Goal: Task Accomplishment & Management: Manage account settings

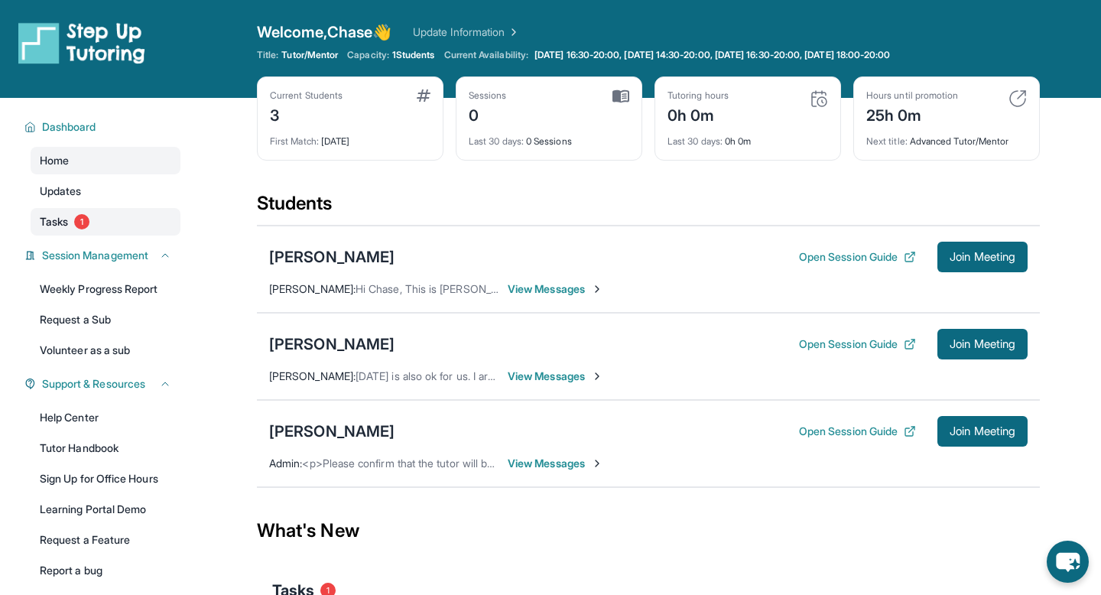
click at [79, 218] on span "1" at bounding box center [81, 221] width 15 height 15
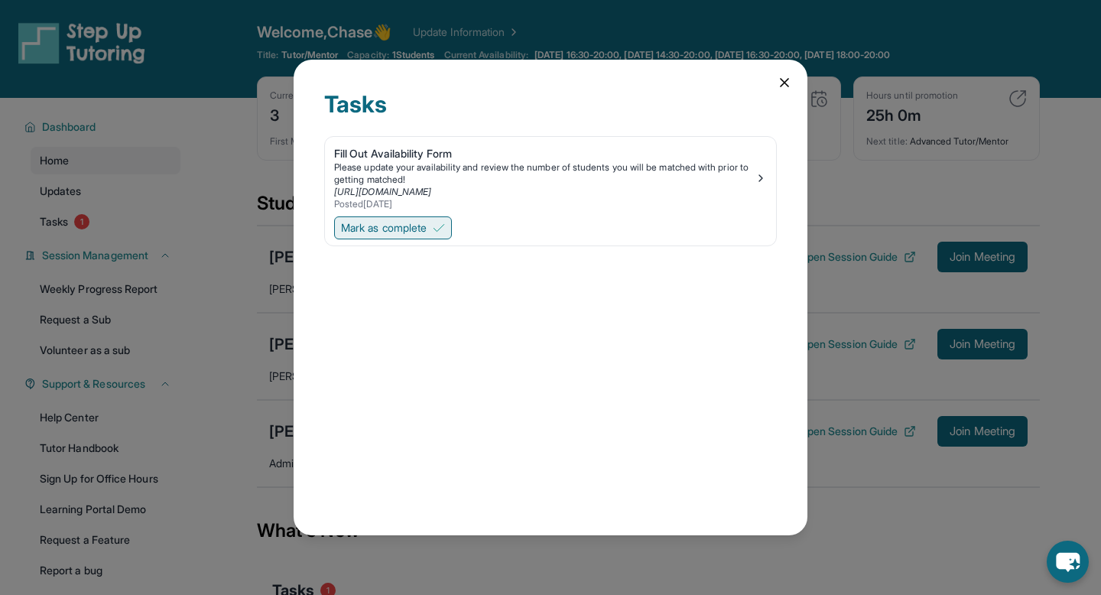
click at [445, 230] on img at bounding box center [439, 228] width 12 height 12
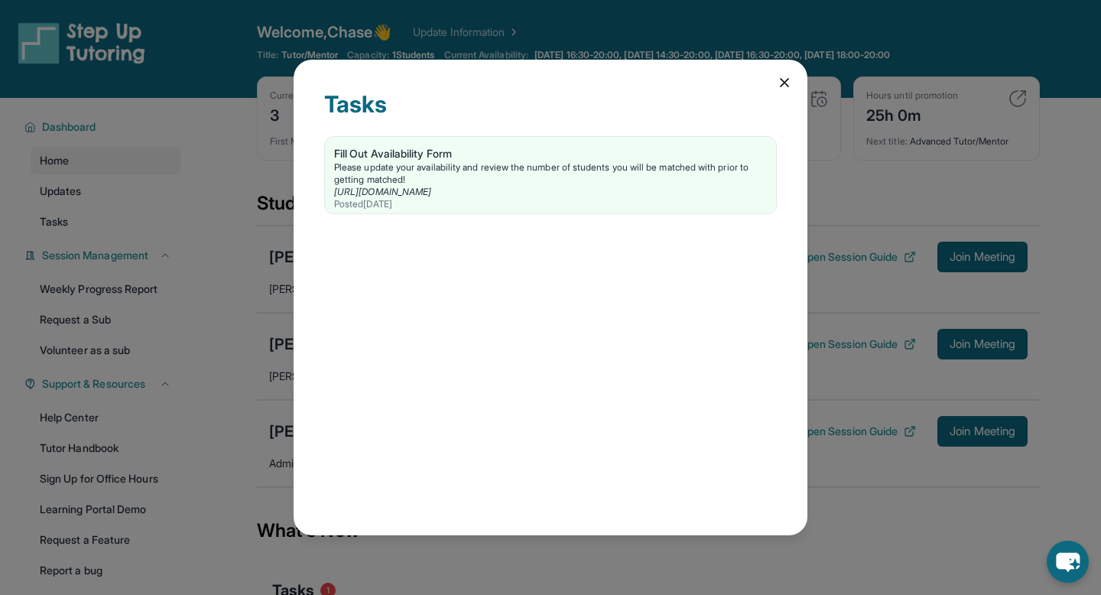
click at [780, 91] on div "Tasks Fill Out Availability Form Please update your availability and review the…" at bounding box center [551, 297] width 514 height 475
click at [780, 85] on icon at bounding box center [784, 82] width 15 height 15
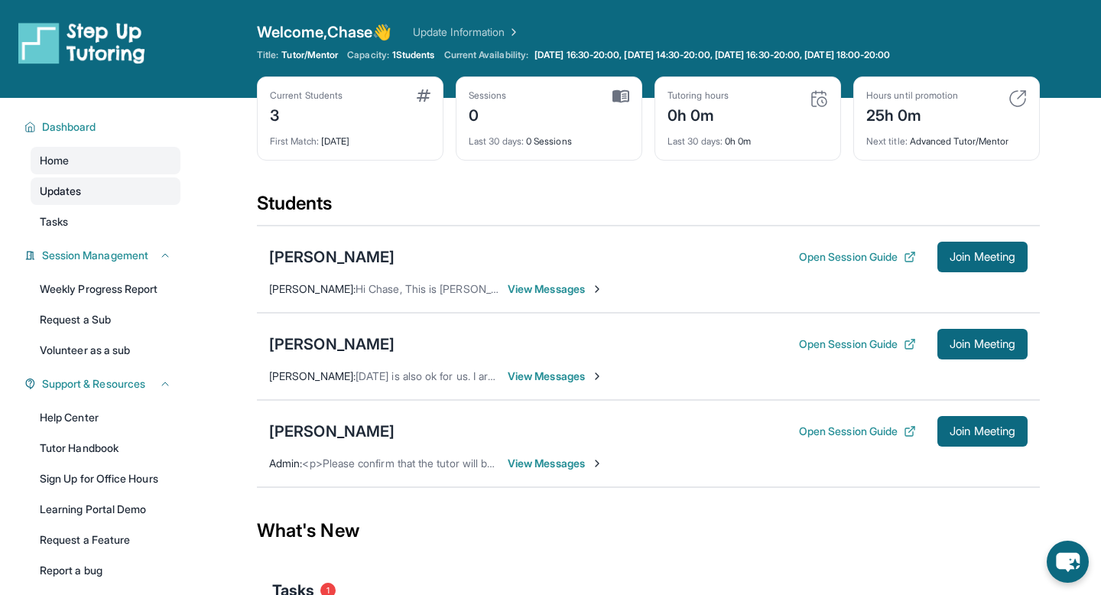
click at [79, 185] on span "Updates" at bounding box center [61, 190] width 42 height 15
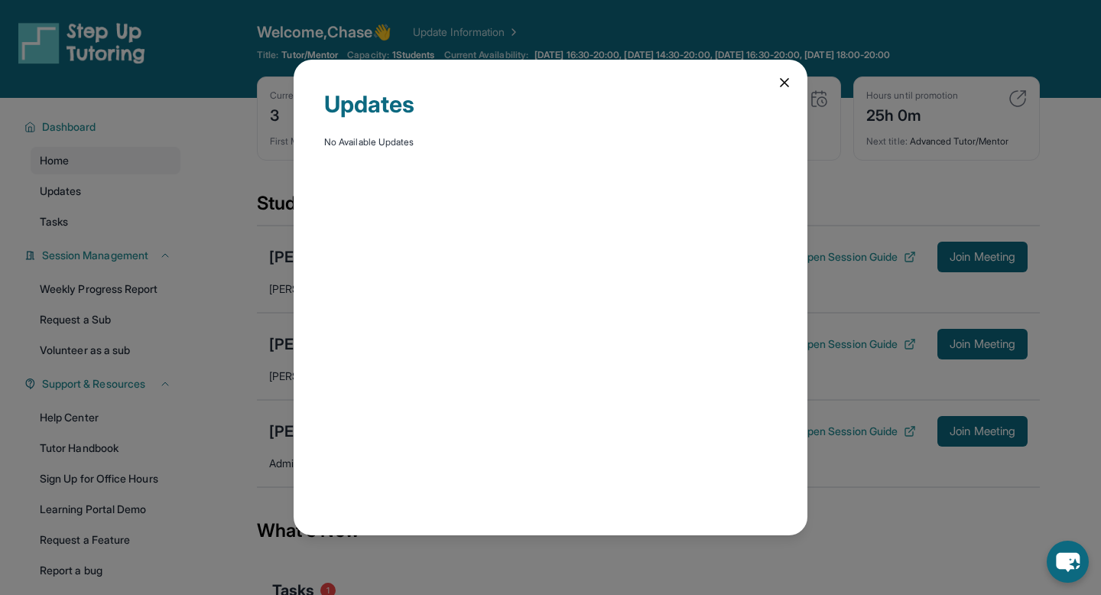
click at [780, 82] on icon at bounding box center [784, 82] width 15 height 15
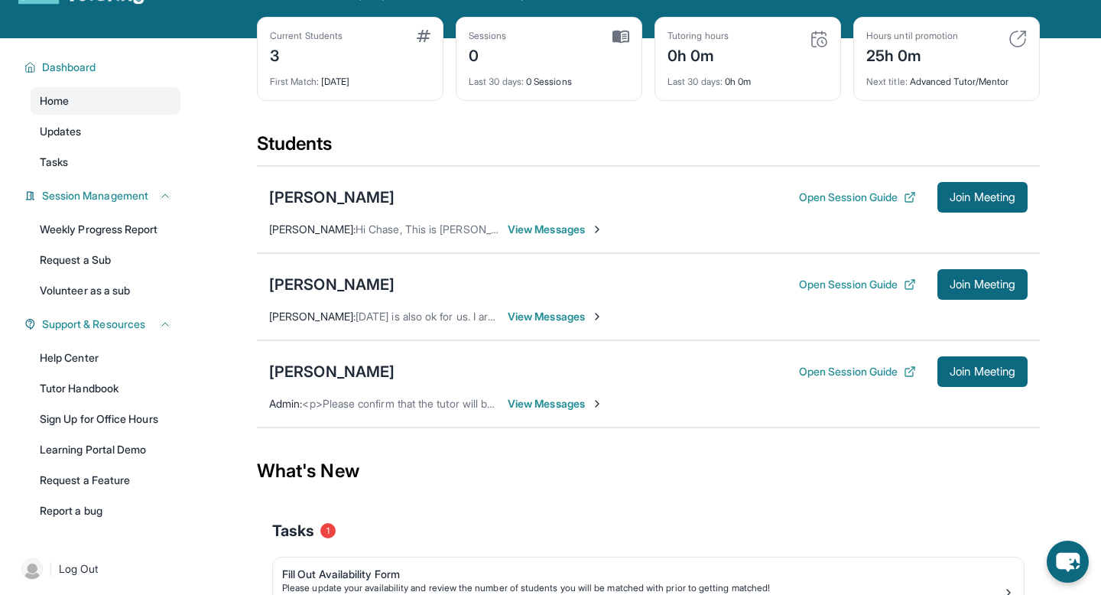
scroll to position [57, 0]
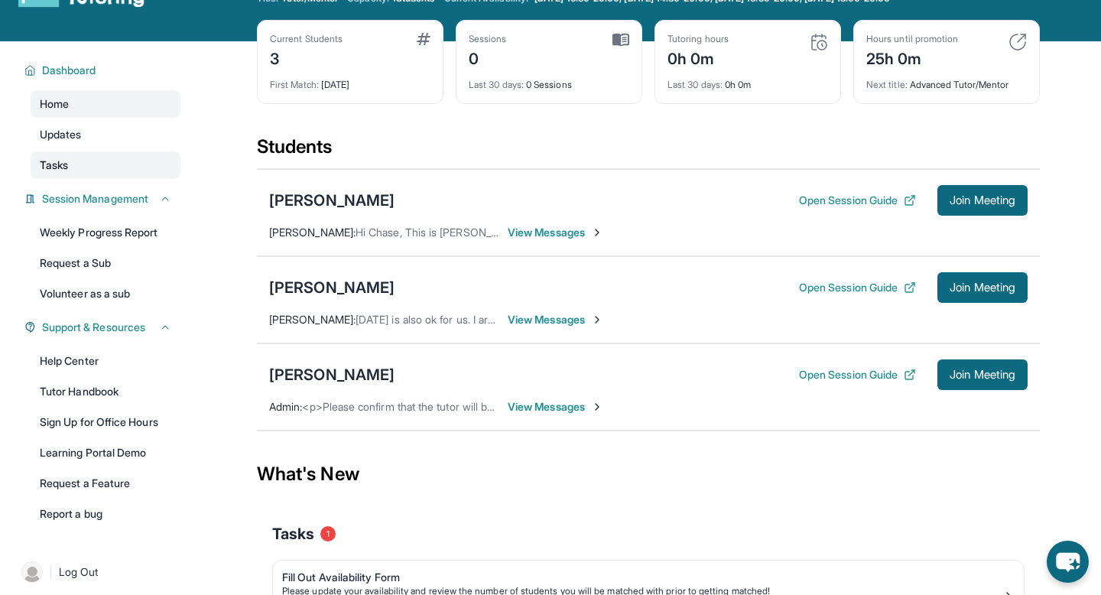
click at [44, 168] on span "Tasks" at bounding box center [54, 164] width 28 height 15
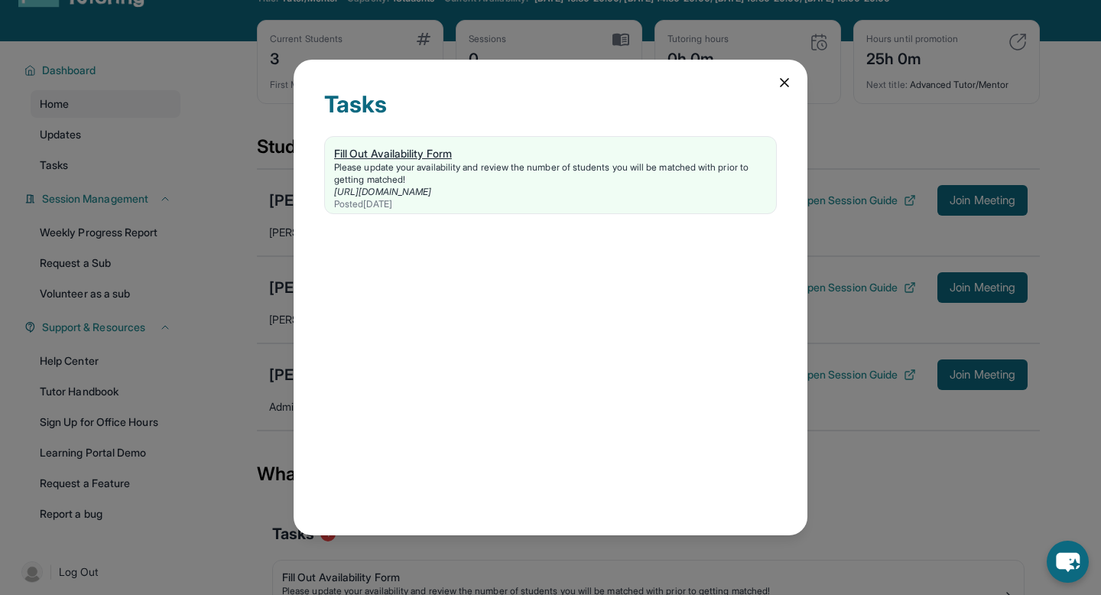
click at [560, 168] on div "Please update your availability and review the number of students you will be m…" at bounding box center [550, 173] width 433 height 24
click at [777, 92] on div "Tasks Fill Out Availability Form Please update your availability and review the…" at bounding box center [551, 297] width 514 height 475
click at [781, 87] on icon at bounding box center [784, 82] width 15 height 15
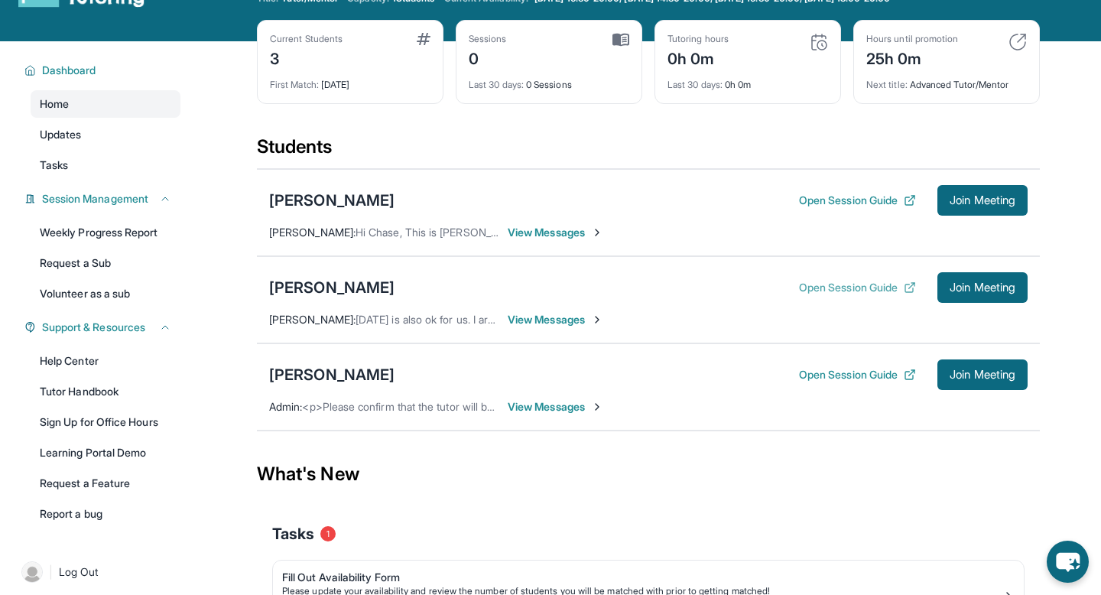
click at [806, 287] on button "Open Session Guide" at bounding box center [857, 287] width 117 height 15
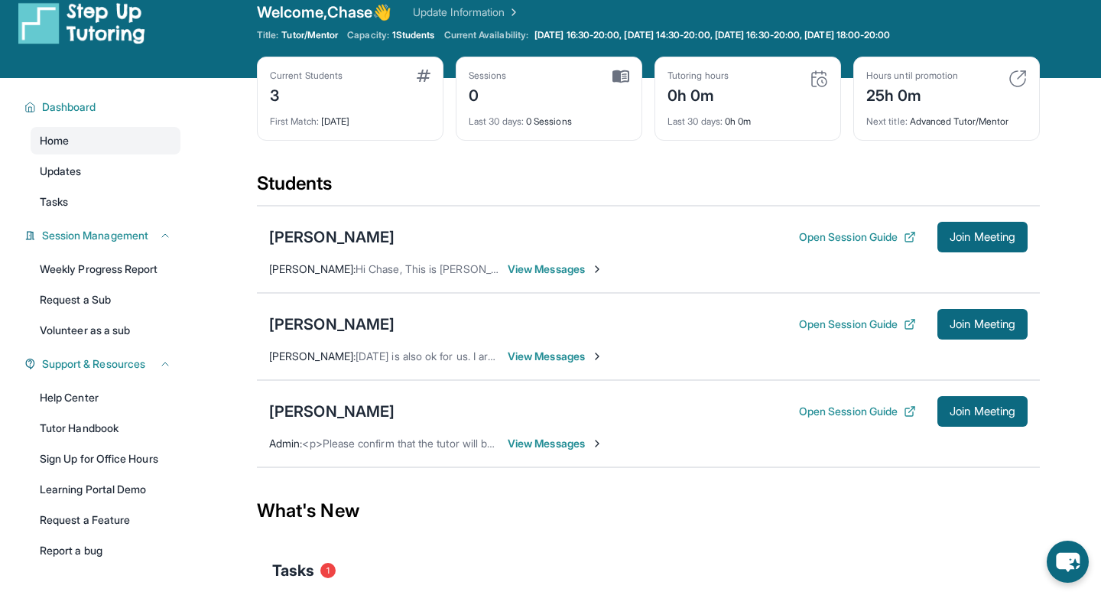
scroll to position [13, 0]
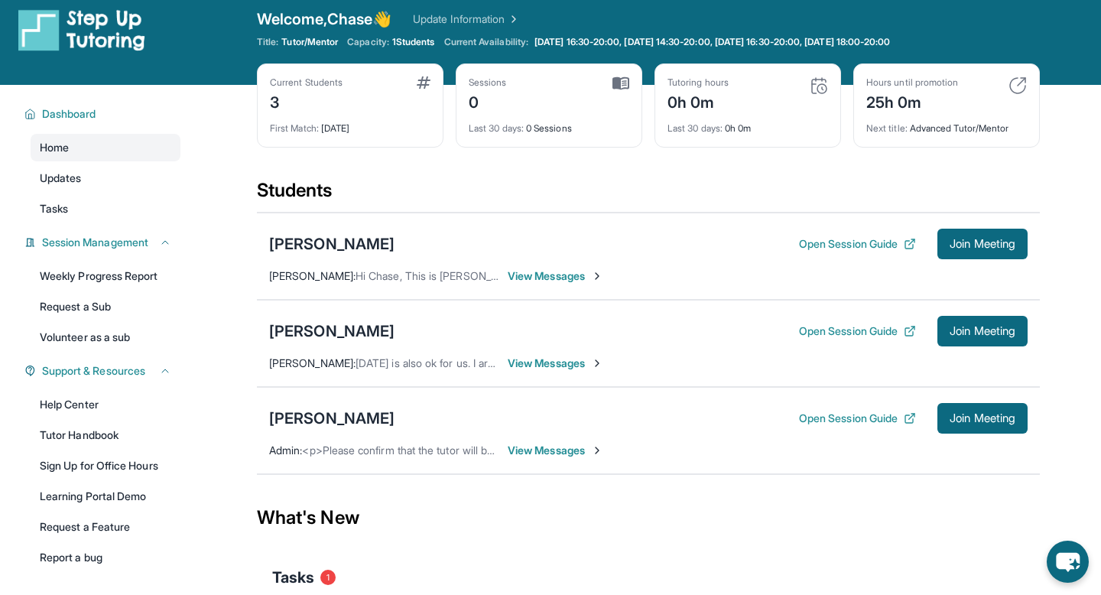
click at [569, 360] on span "View Messages" at bounding box center [556, 362] width 96 height 15
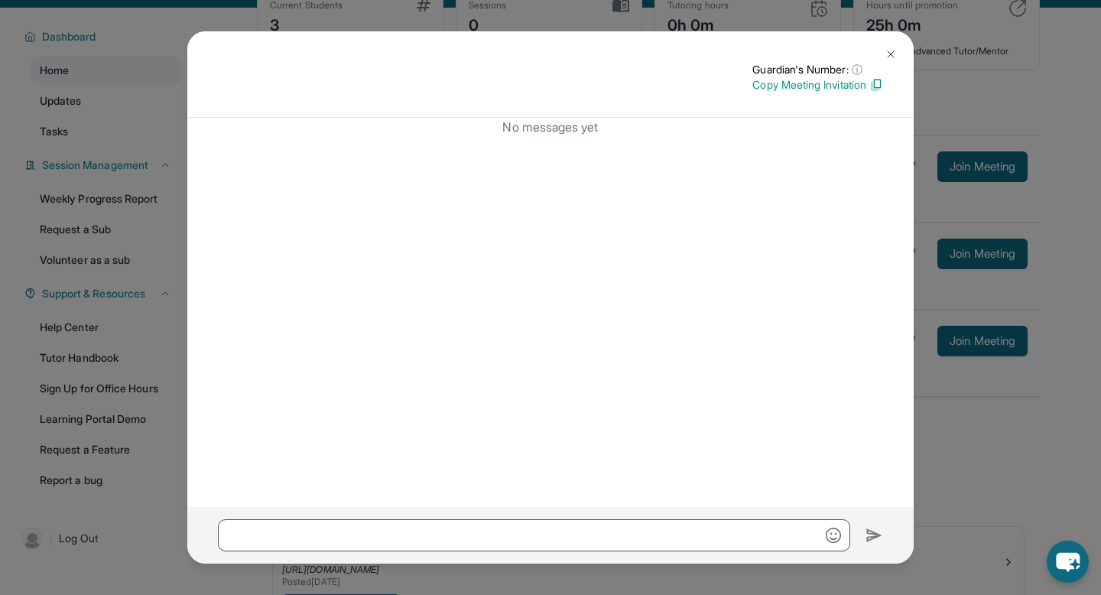
scroll to position [177, 0]
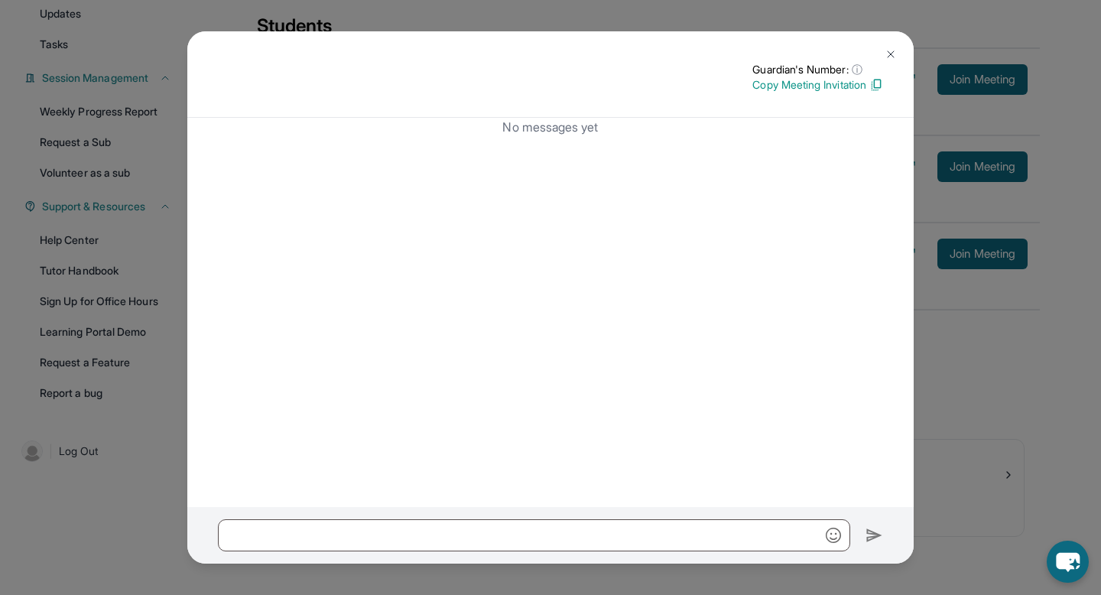
click at [1043, 466] on div "Guardian's Number: ⓘ This isn't the guardian's real number — it's a private for…" at bounding box center [550, 297] width 1101 height 595
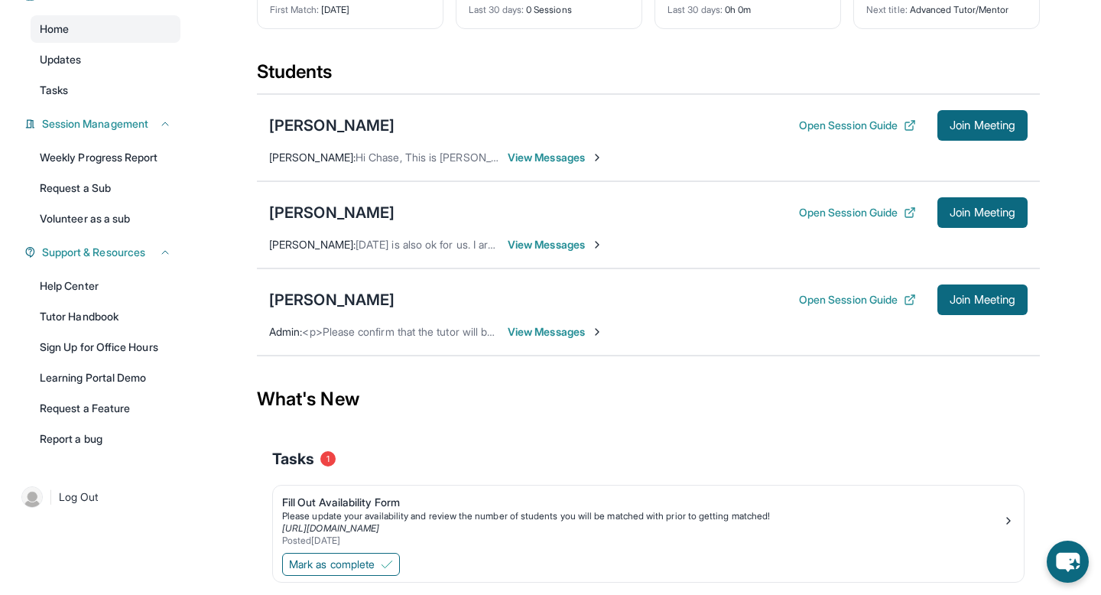
scroll to position [133, 0]
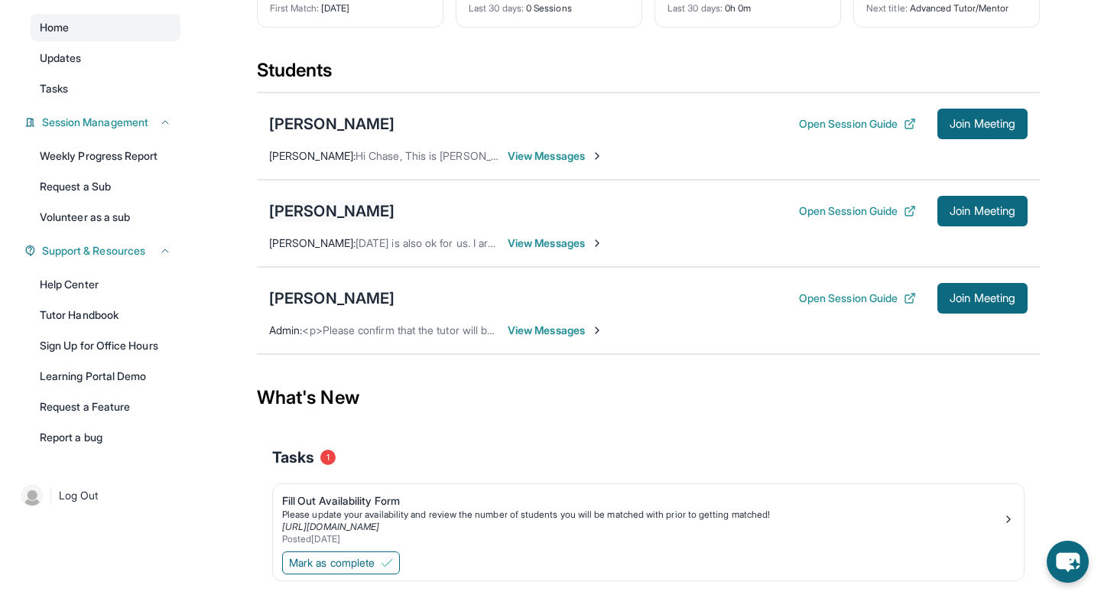
click at [314, 207] on div "[PERSON_NAME]" at bounding box center [331, 210] width 125 height 21
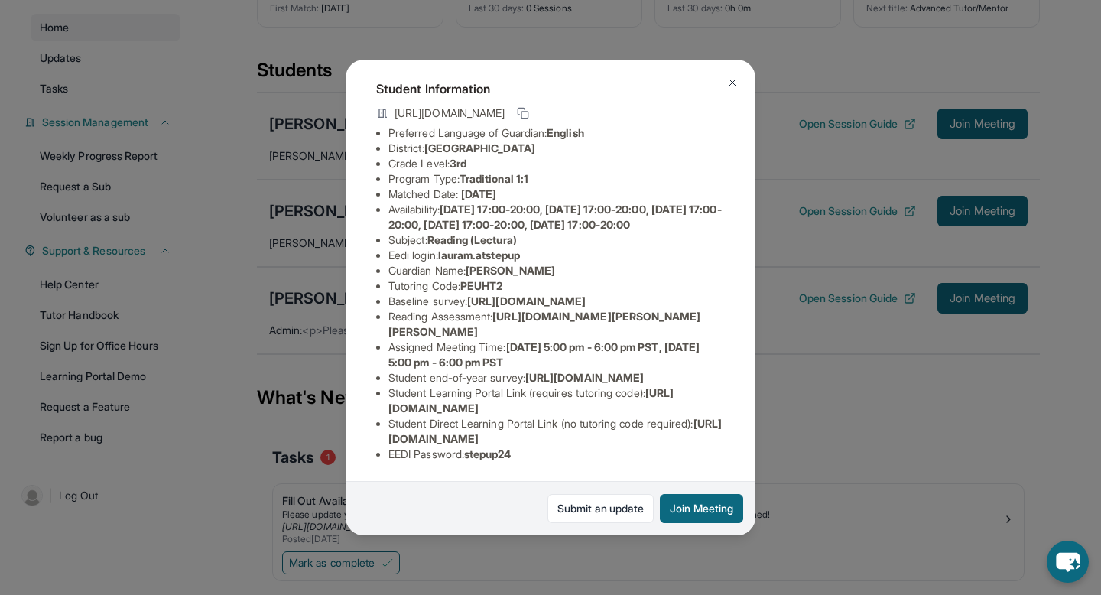
scroll to position [0, 0]
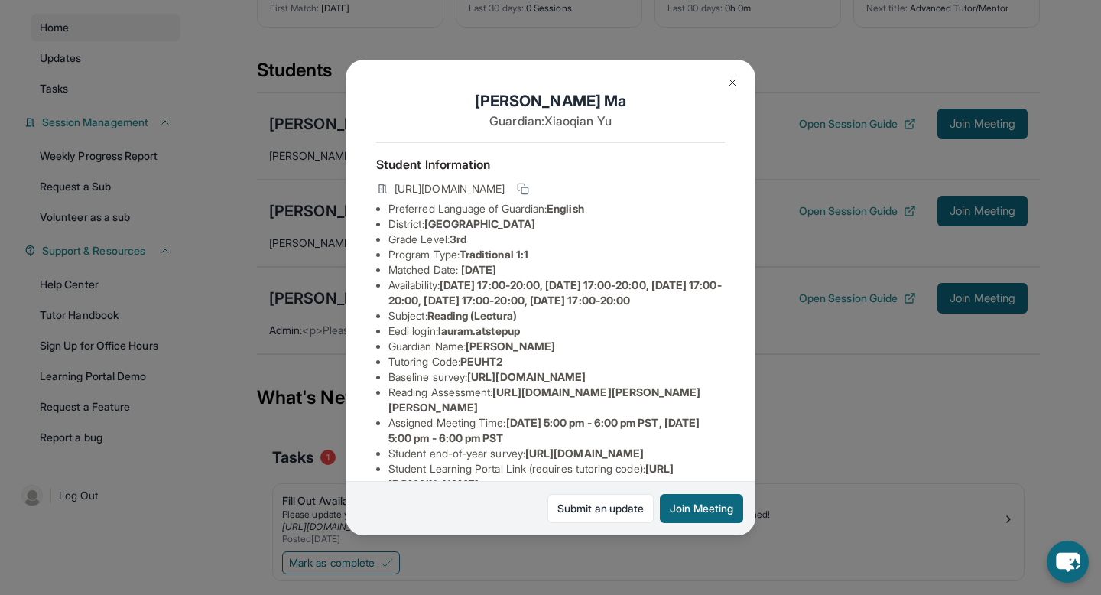
click at [722, 82] on button at bounding box center [732, 82] width 31 height 31
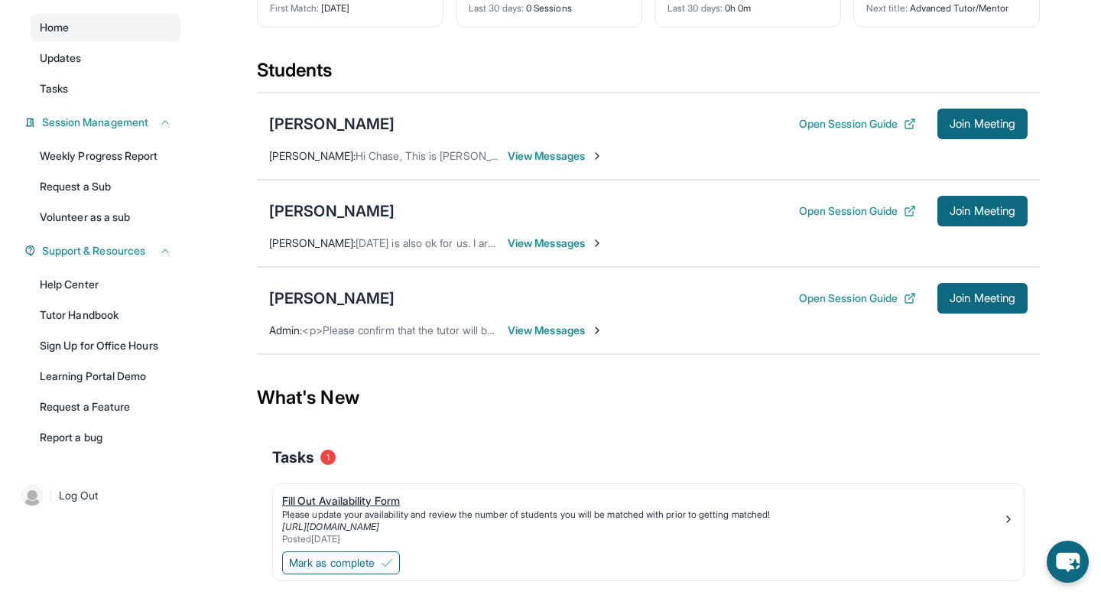
click at [377, 502] on div "Fill Out Availability Form" at bounding box center [642, 500] width 720 height 15
click at [849, 120] on button "Open Session Guide" at bounding box center [857, 123] width 117 height 15
click at [333, 129] on div "[PERSON_NAME]" at bounding box center [331, 123] width 125 height 21
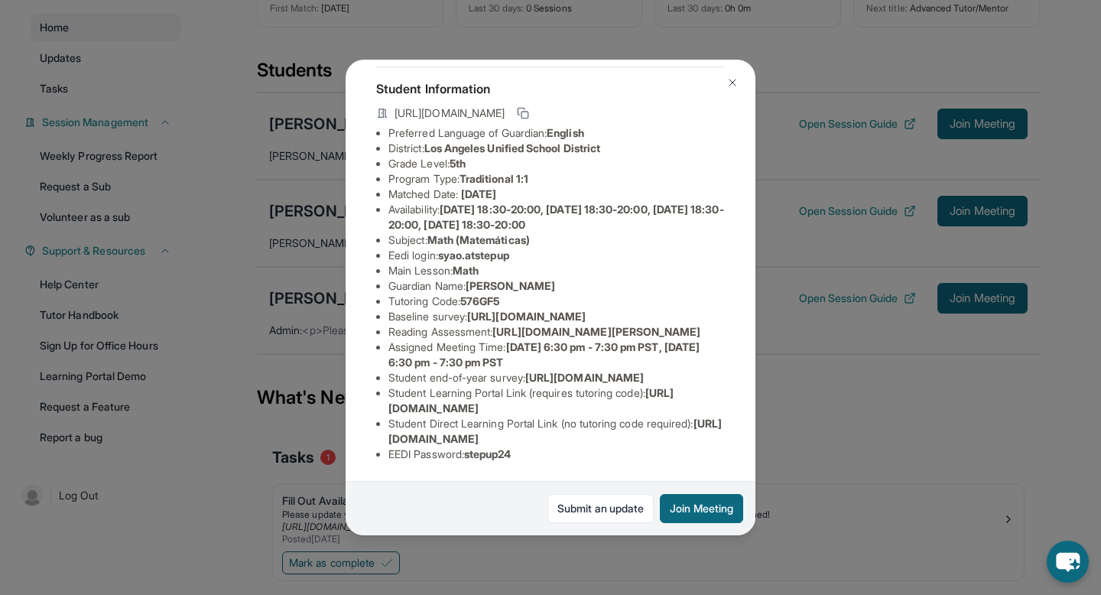
scroll to position [193, 0]
click at [733, 78] on img at bounding box center [732, 82] width 12 height 12
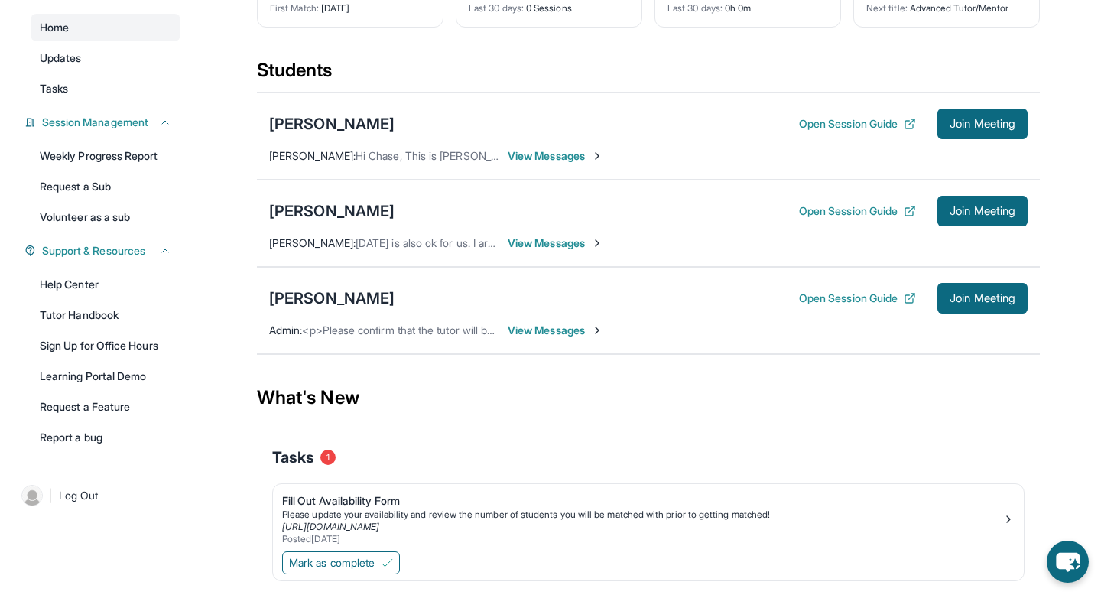
click at [551, 325] on span "View Messages" at bounding box center [556, 330] width 96 height 15
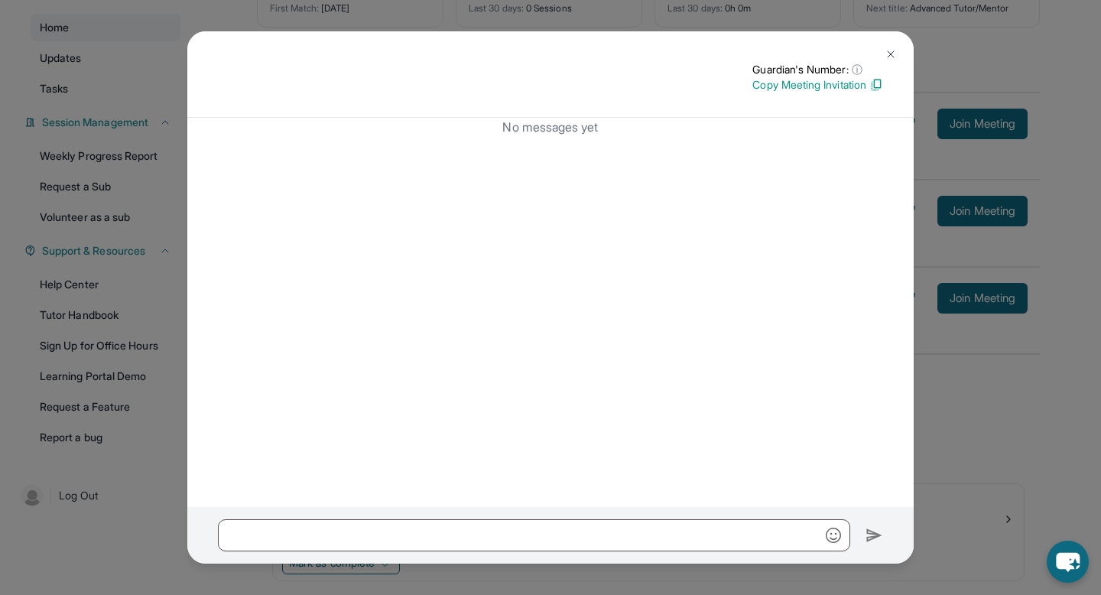
click at [895, 49] on img at bounding box center [890, 54] width 12 height 12
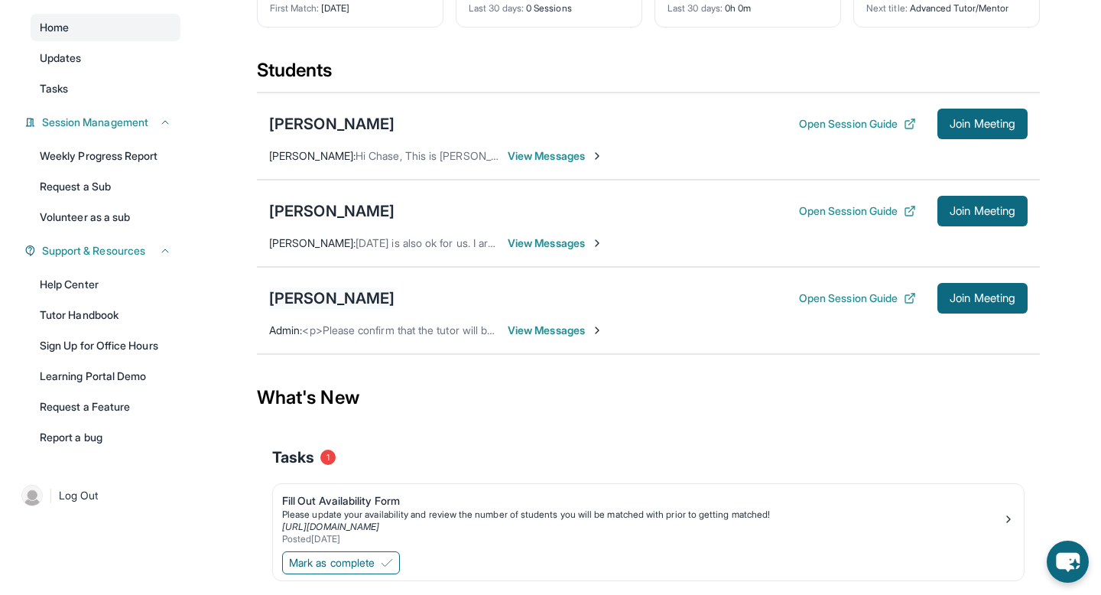
click at [367, 294] on div "[PERSON_NAME]" at bounding box center [331, 297] width 125 height 21
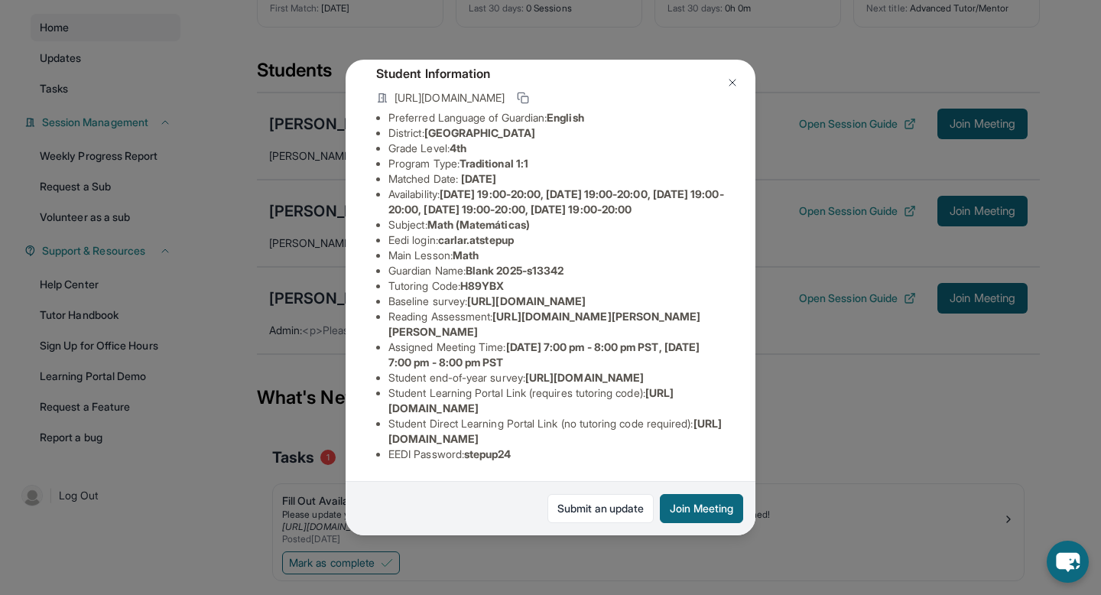
scroll to position [0, 0]
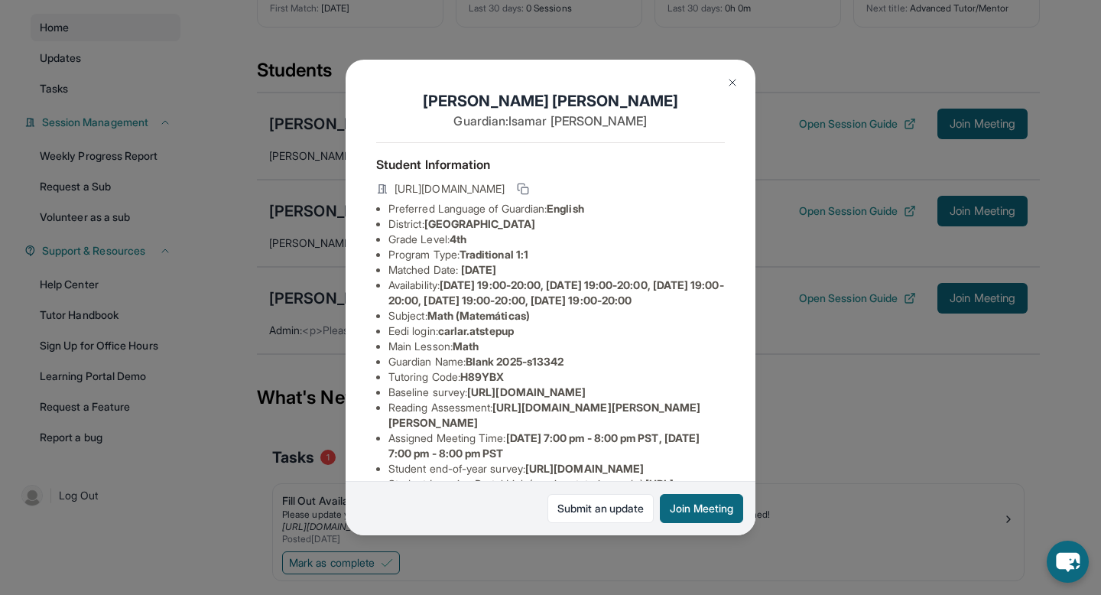
click at [735, 83] on img at bounding box center [732, 82] width 12 height 12
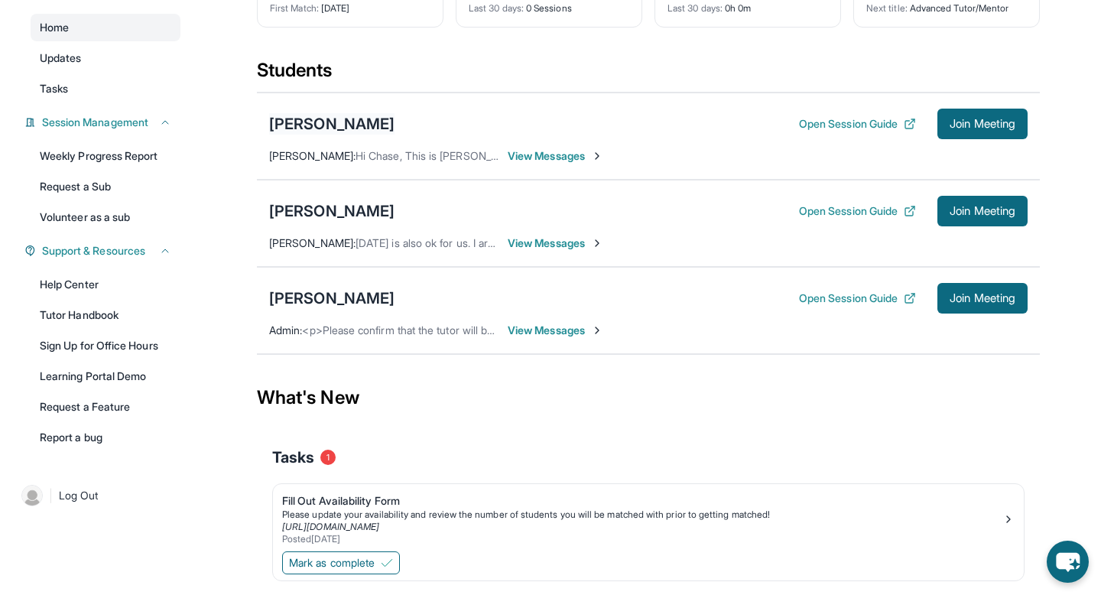
click at [368, 122] on div "[PERSON_NAME]" at bounding box center [331, 123] width 125 height 21
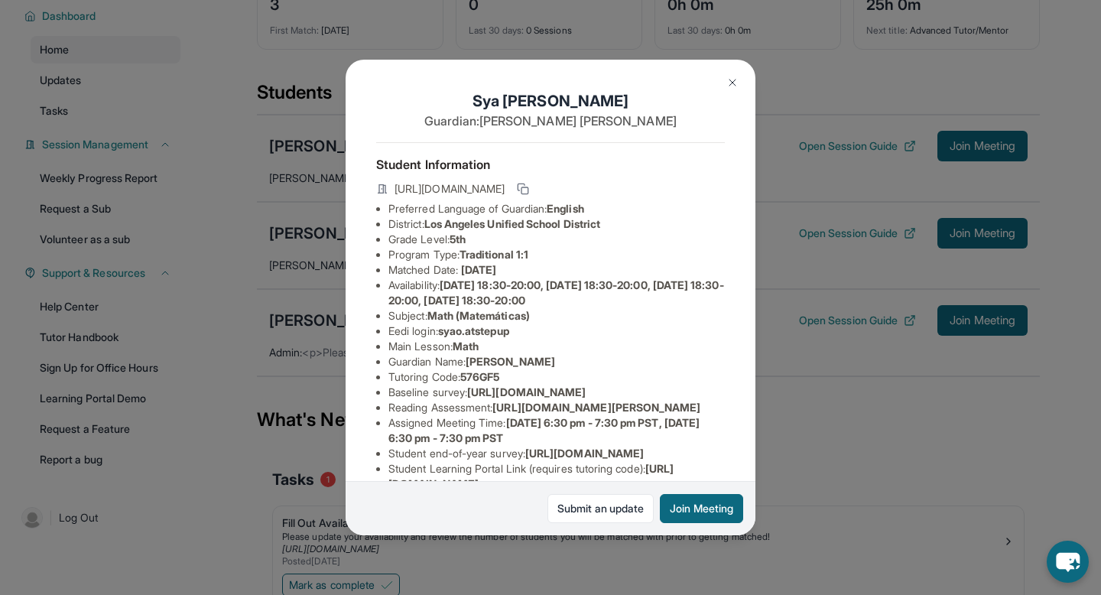
click at [723, 83] on button at bounding box center [732, 82] width 31 height 31
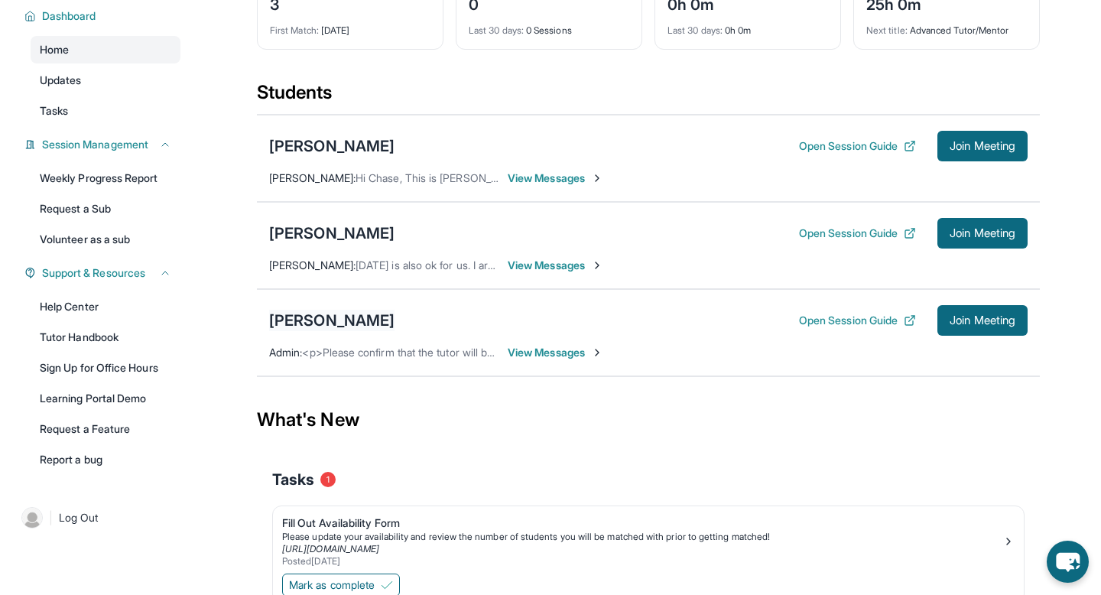
click at [335, 322] on div "[PERSON_NAME]" at bounding box center [331, 320] width 125 height 21
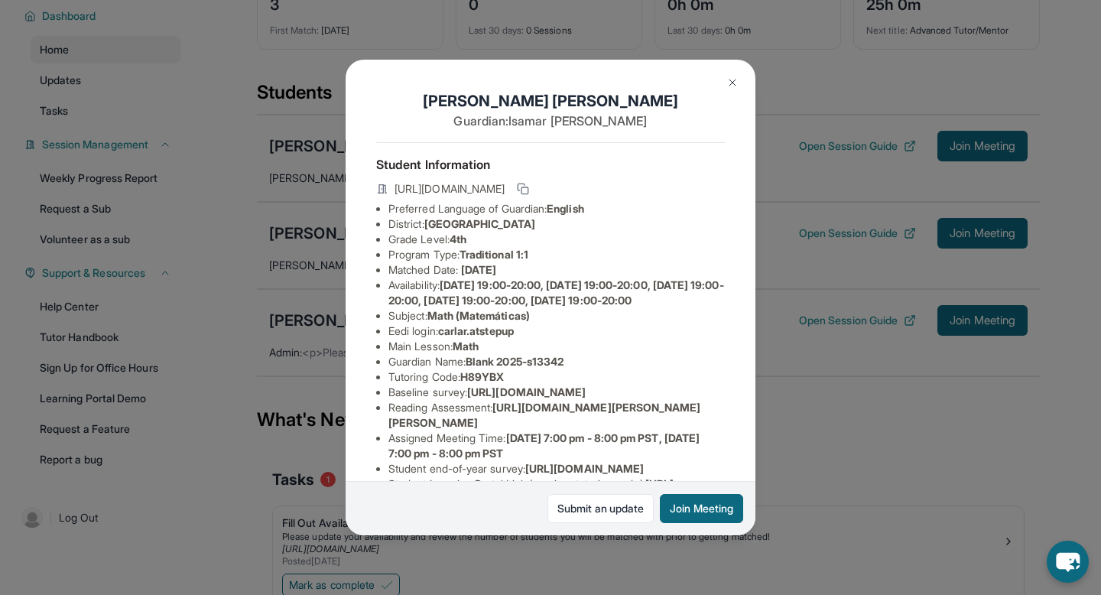
click at [735, 79] on img at bounding box center [732, 82] width 12 height 12
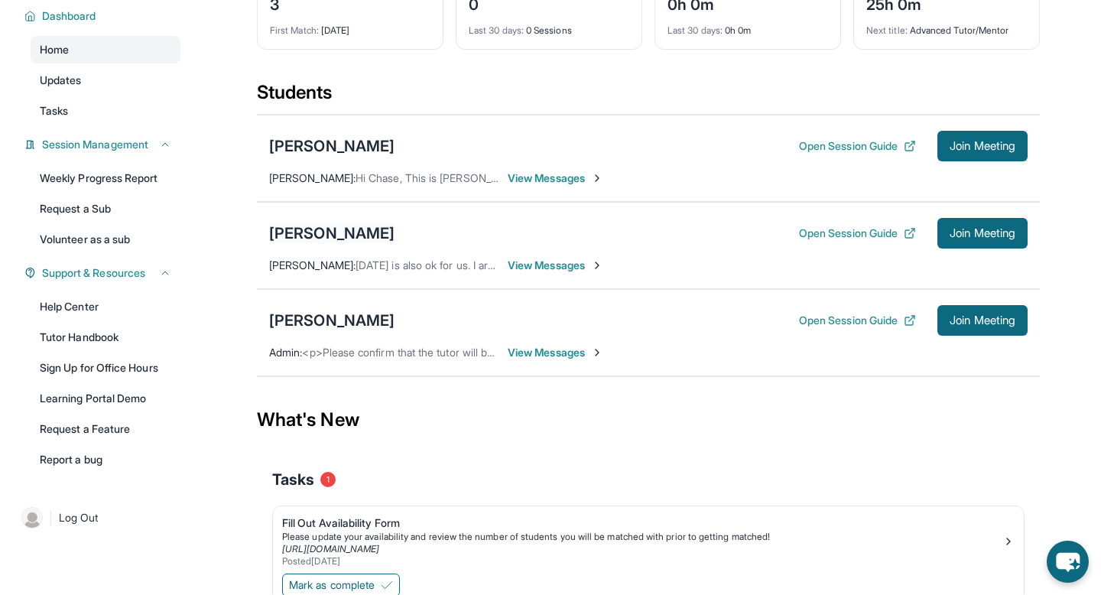
click at [303, 235] on div "[PERSON_NAME]" at bounding box center [331, 232] width 125 height 21
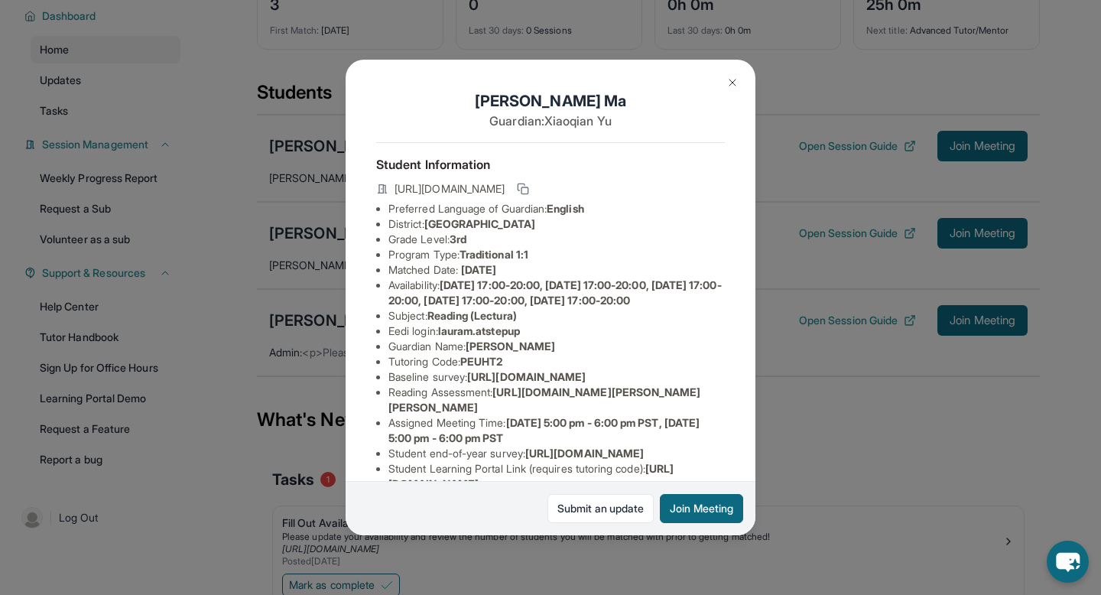
click at [725, 94] on button at bounding box center [732, 82] width 31 height 31
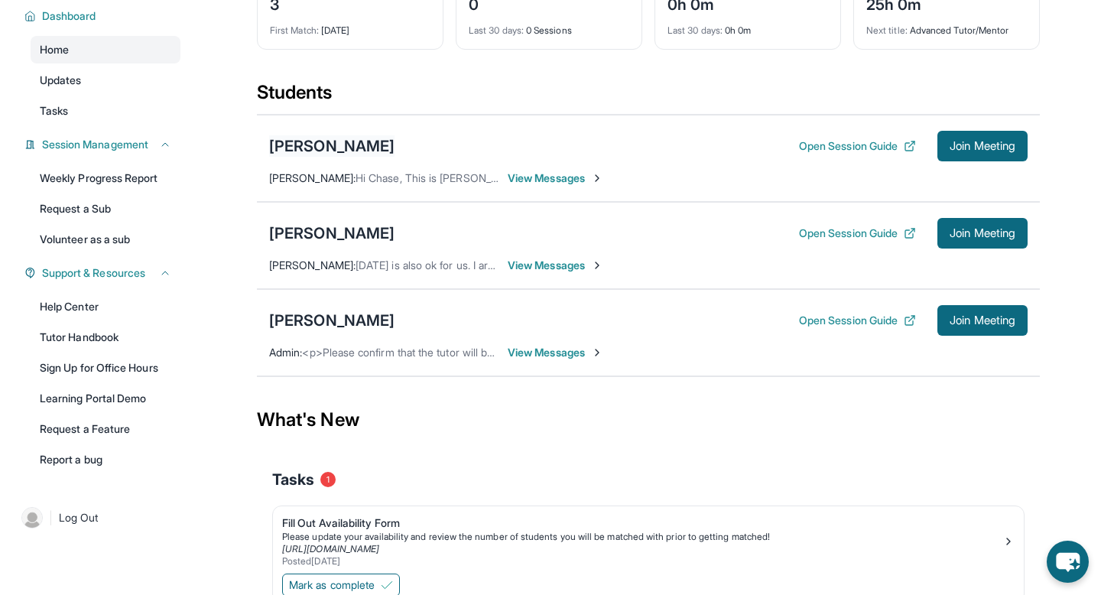
click at [301, 147] on div "[PERSON_NAME]" at bounding box center [331, 145] width 125 height 21
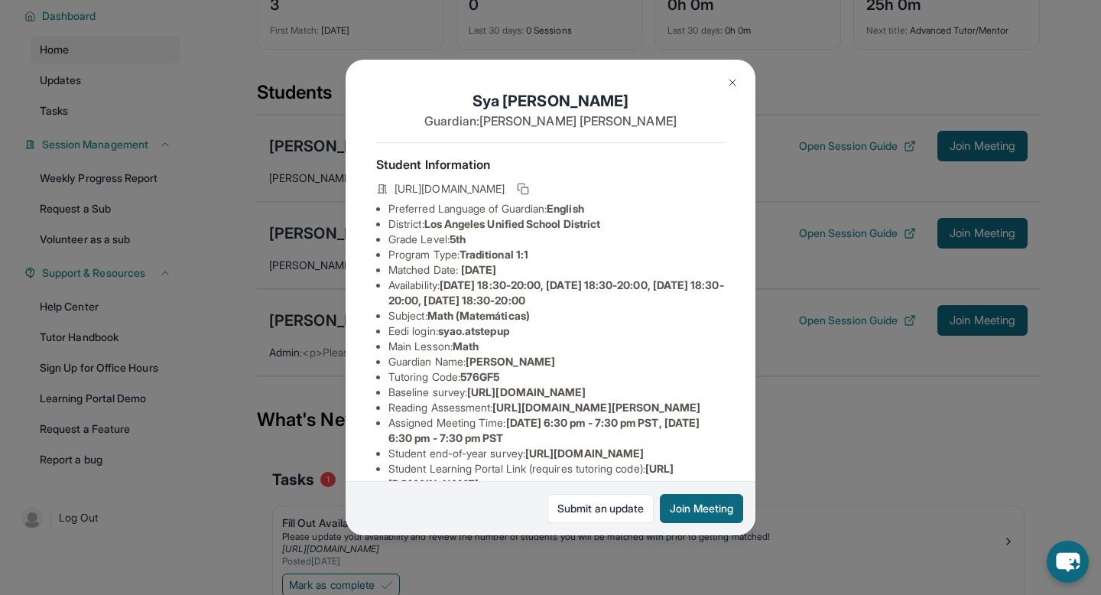
click at [737, 76] on img at bounding box center [732, 82] width 12 height 12
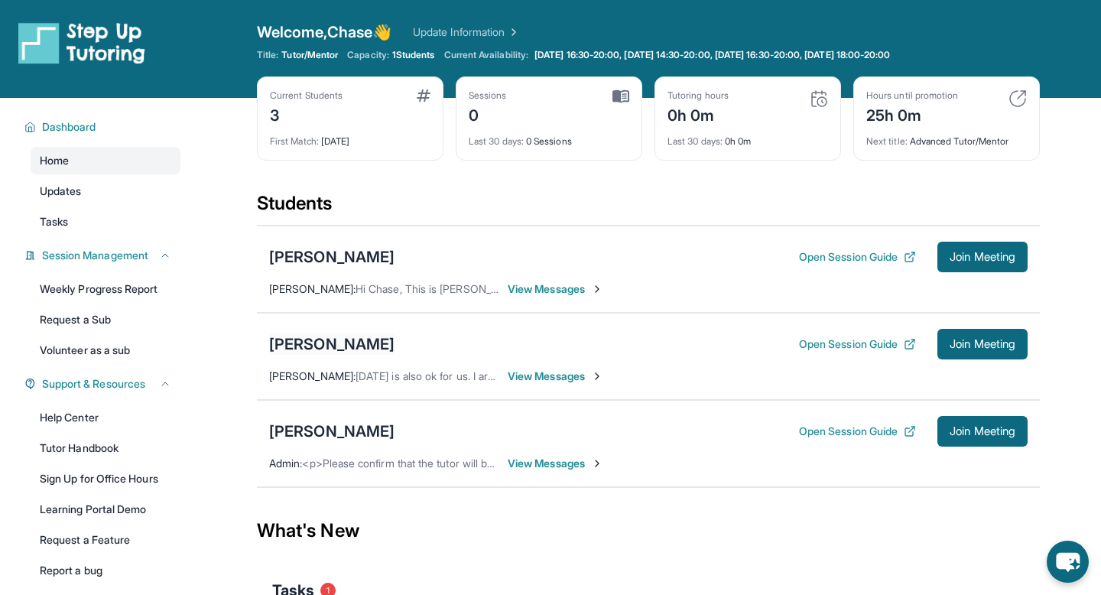
click at [303, 339] on div "[PERSON_NAME]" at bounding box center [331, 343] width 125 height 21
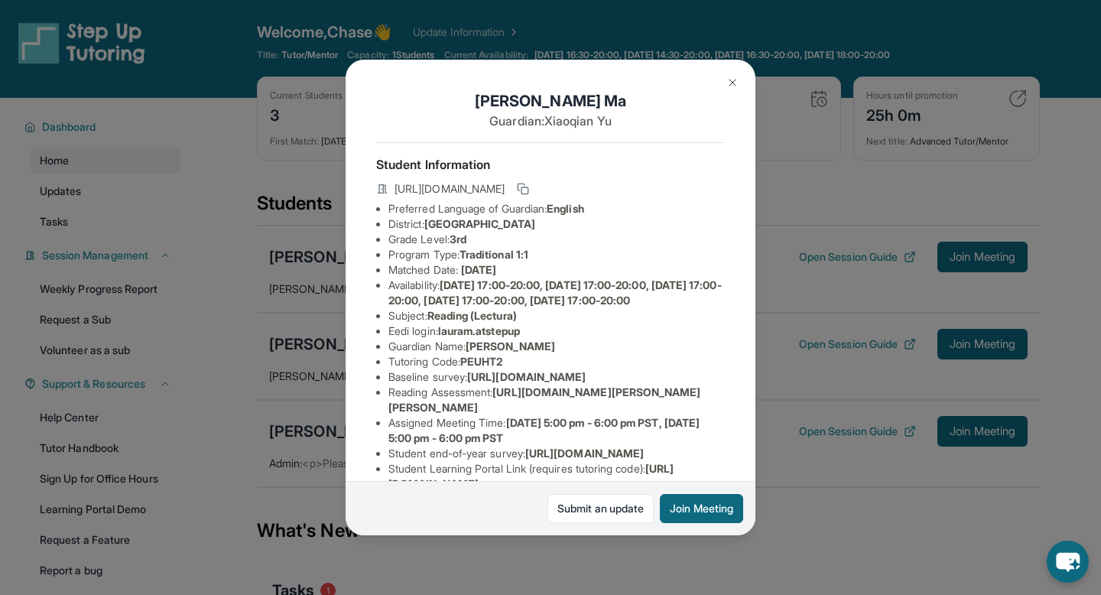
click at [727, 83] on img at bounding box center [732, 82] width 12 height 12
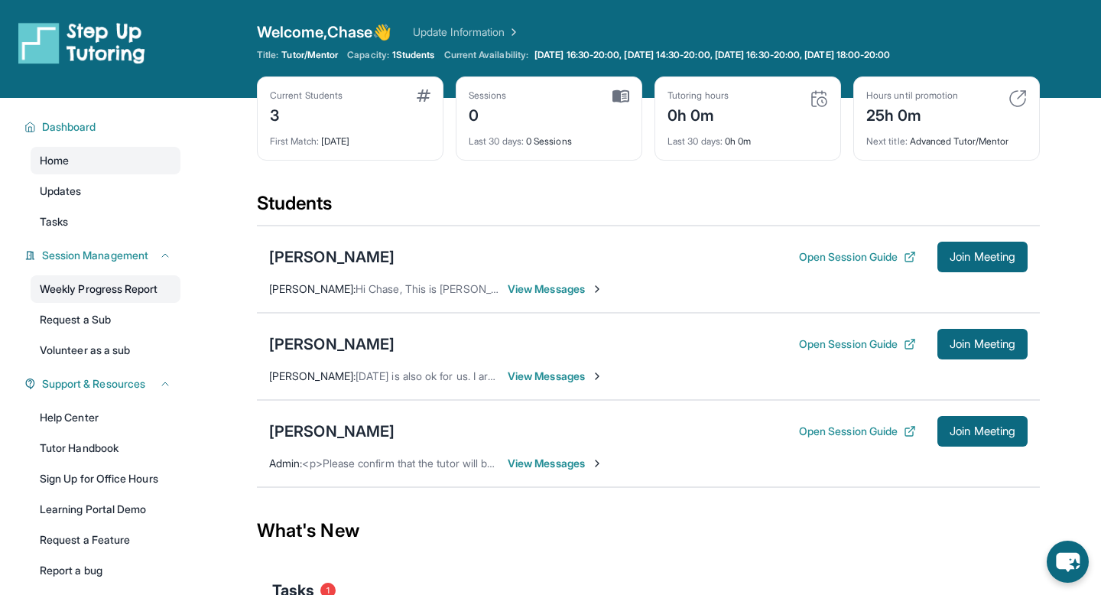
click at [120, 291] on link "Weekly Progress Report" at bounding box center [106, 289] width 150 height 28
click at [103, 316] on link "Request a Sub" at bounding box center [106, 320] width 150 height 28
click at [449, 32] on link "Update Information" at bounding box center [466, 31] width 107 height 15
click at [462, 30] on link "Update Information" at bounding box center [466, 31] width 107 height 15
click at [323, 336] on div "[PERSON_NAME]" at bounding box center [331, 343] width 125 height 21
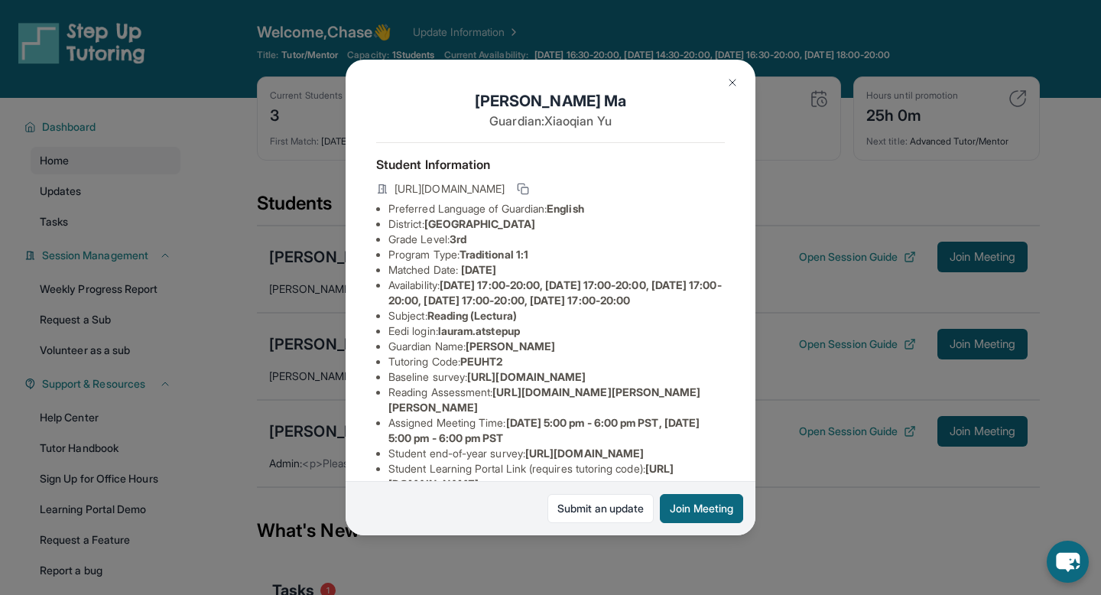
click at [741, 83] on button at bounding box center [732, 82] width 31 height 31
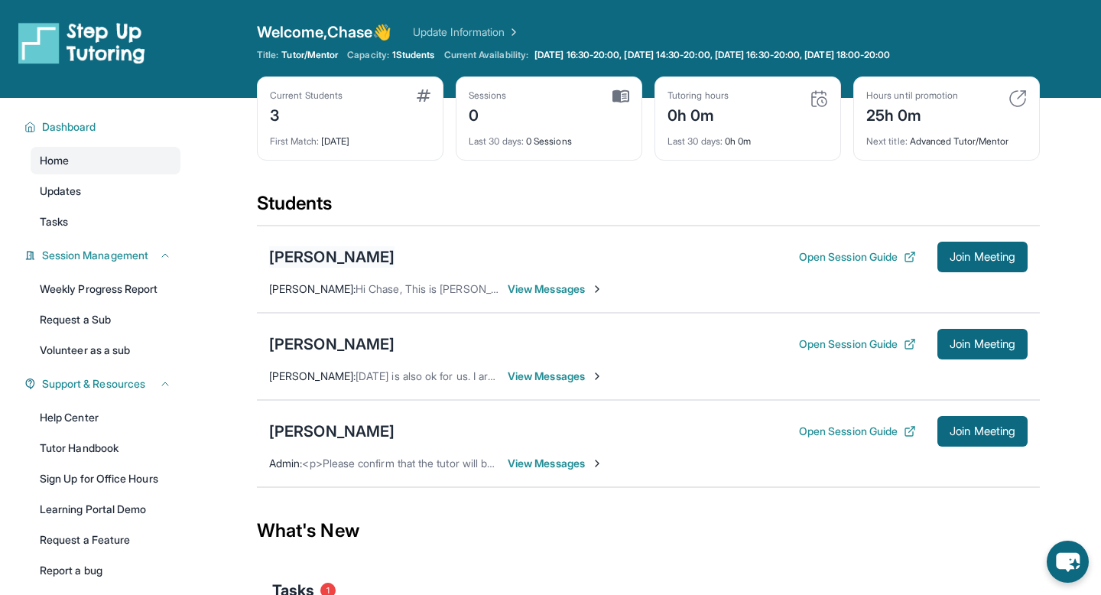
click at [361, 262] on div "[PERSON_NAME]" at bounding box center [331, 256] width 125 height 21
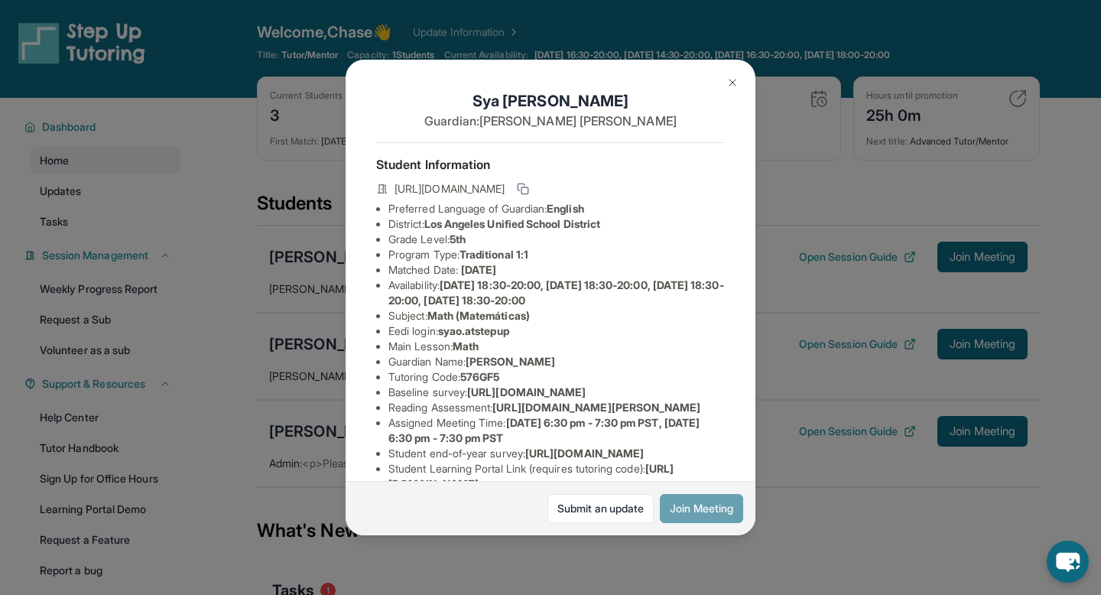
click at [696, 505] on button "Join Meeting" at bounding box center [701, 508] width 83 height 29
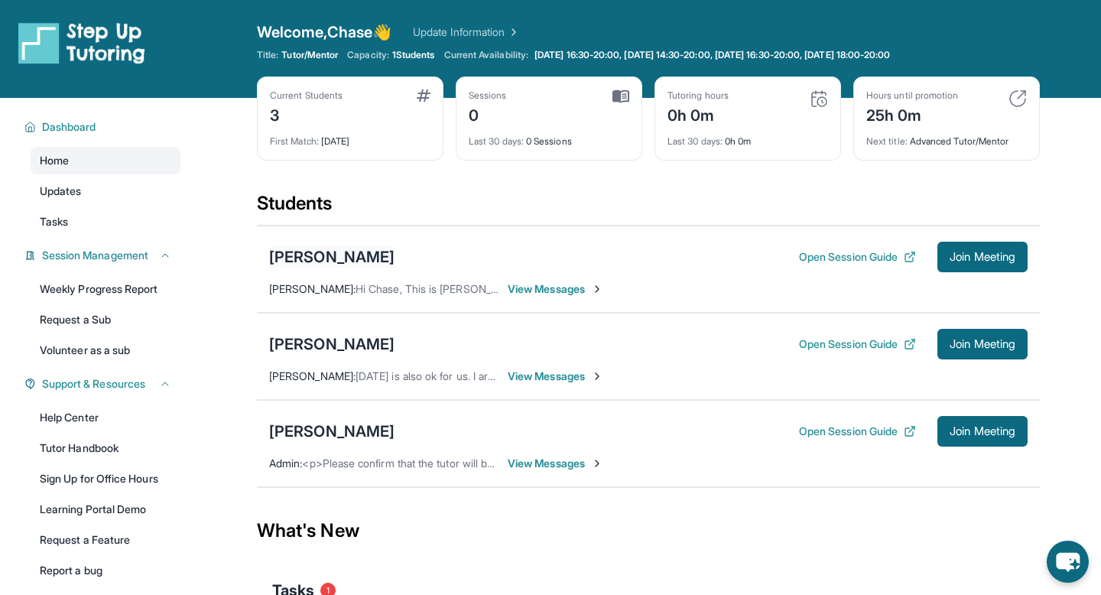
click at [344, 250] on div "[PERSON_NAME]" at bounding box center [331, 256] width 125 height 21
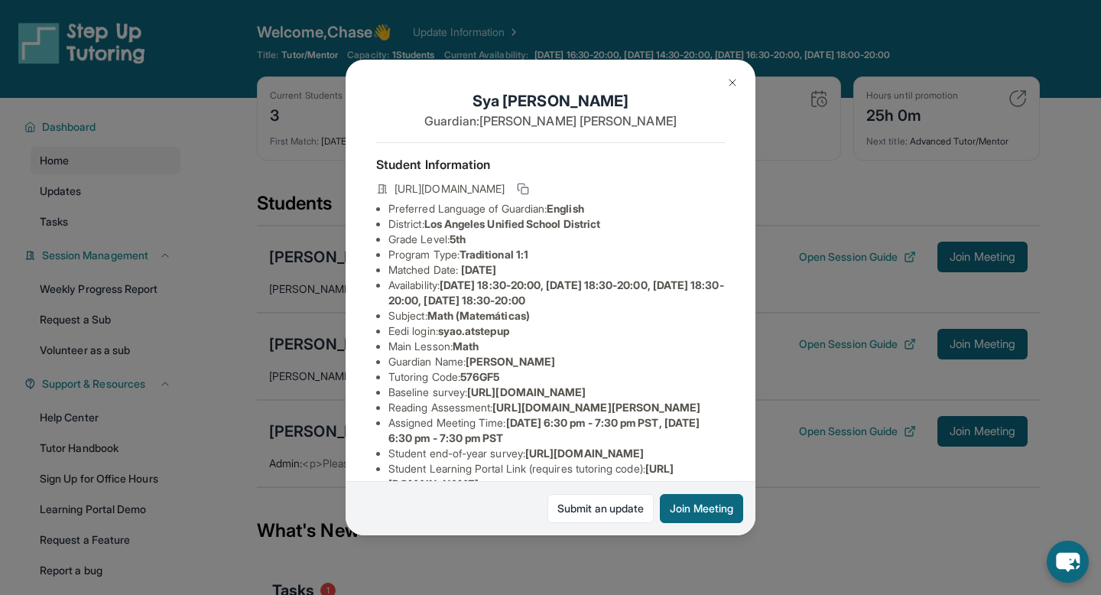
click at [724, 89] on button at bounding box center [732, 82] width 31 height 31
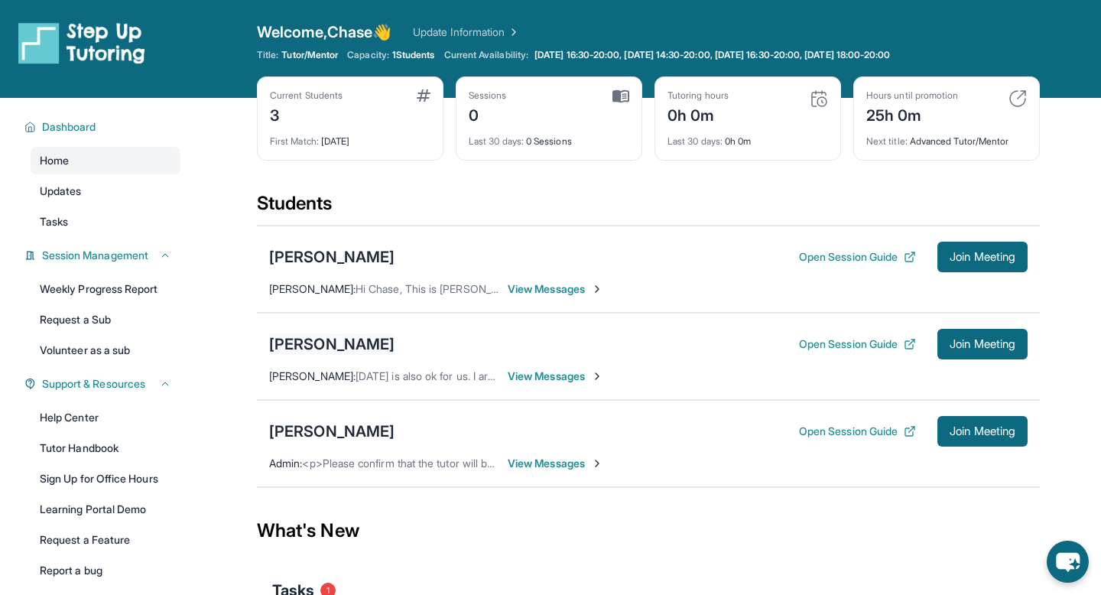
click at [305, 351] on div "[PERSON_NAME]" at bounding box center [331, 343] width 125 height 21
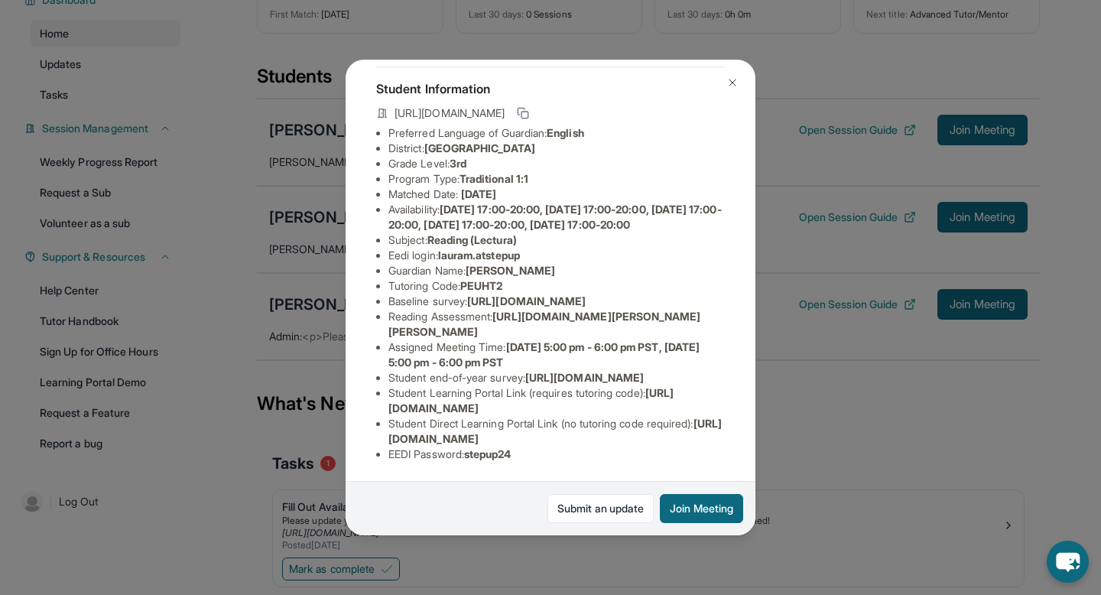
scroll to position [129, 0]
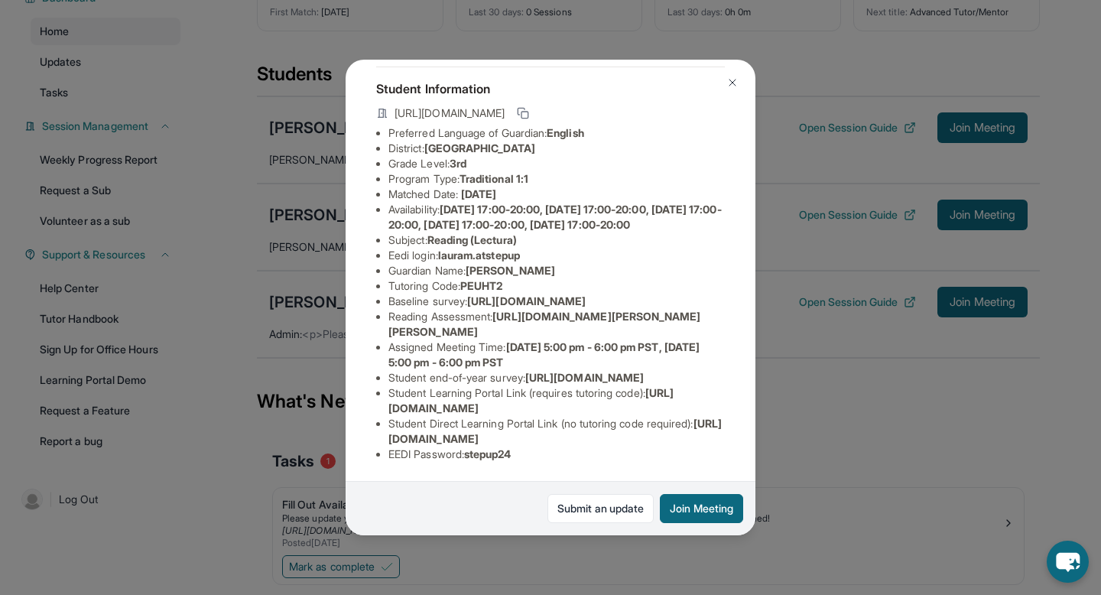
click at [735, 92] on button at bounding box center [732, 82] width 31 height 31
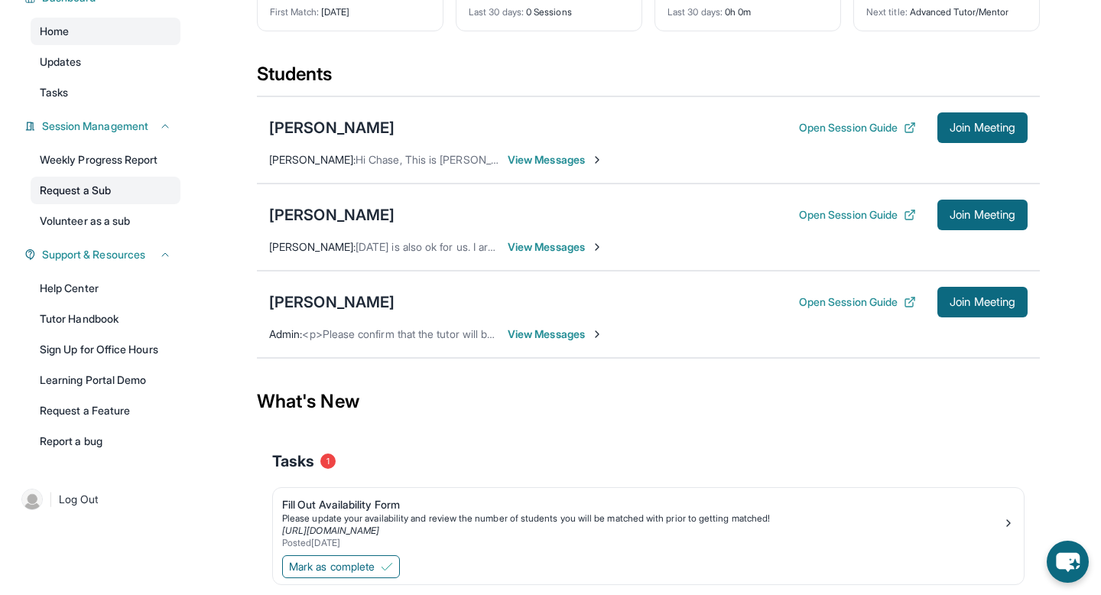
click at [92, 189] on link "Request a Sub" at bounding box center [106, 191] width 150 height 28
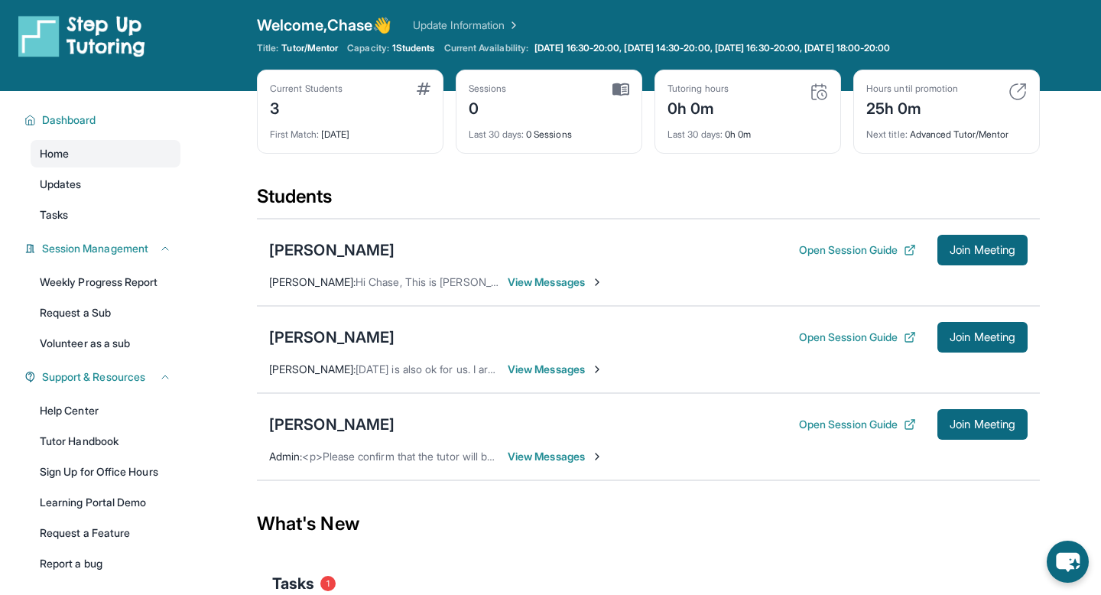
scroll to position [0, 0]
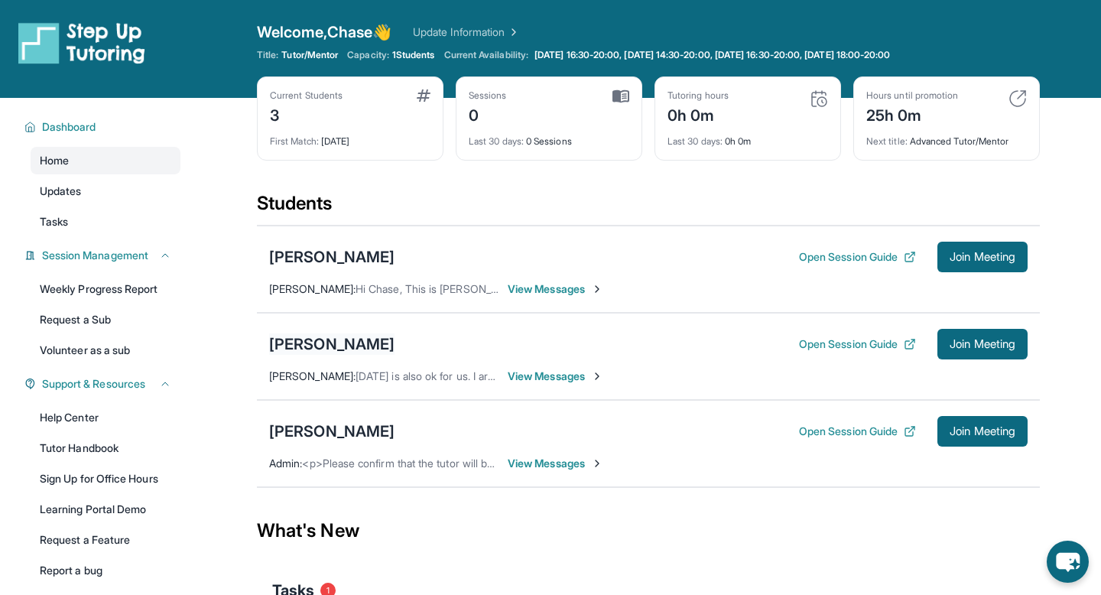
click at [326, 342] on div "[PERSON_NAME]" at bounding box center [331, 343] width 125 height 21
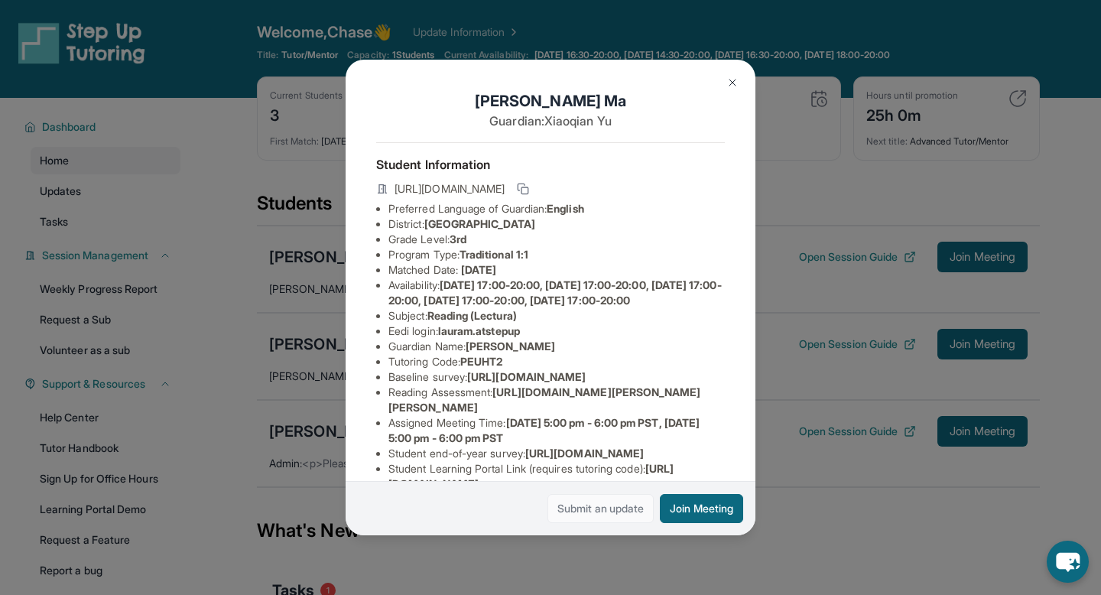
click at [621, 498] on link "Submit an update" at bounding box center [600, 508] width 106 height 29
click at [535, 104] on h1 "[PERSON_NAME]" at bounding box center [550, 100] width 349 height 21
drag, startPoint x: 535, startPoint y: 104, endPoint x: 558, endPoint y: 104, distance: 22.9
click at [558, 104] on h1 "[PERSON_NAME]" at bounding box center [550, 100] width 349 height 21
click at [570, 104] on h1 "[PERSON_NAME]" at bounding box center [550, 100] width 349 height 21
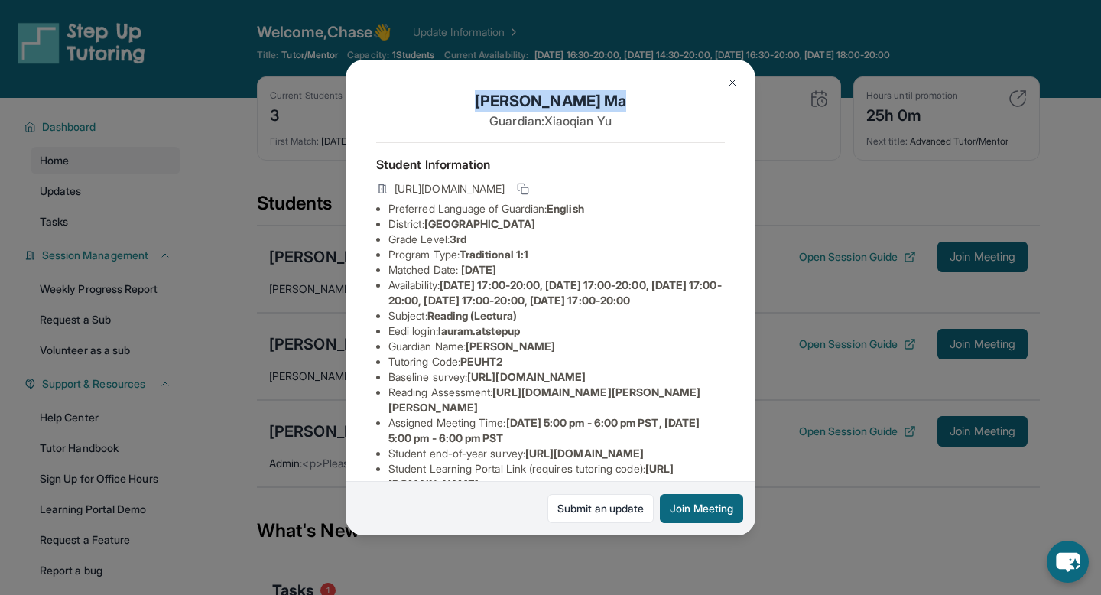
drag, startPoint x: 570, startPoint y: 104, endPoint x: 525, endPoint y: 104, distance: 45.1
click at [525, 104] on h1 "[PERSON_NAME]" at bounding box center [550, 100] width 349 height 21
copy h1 "[PERSON_NAME]"
click at [730, 79] on img at bounding box center [732, 82] width 12 height 12
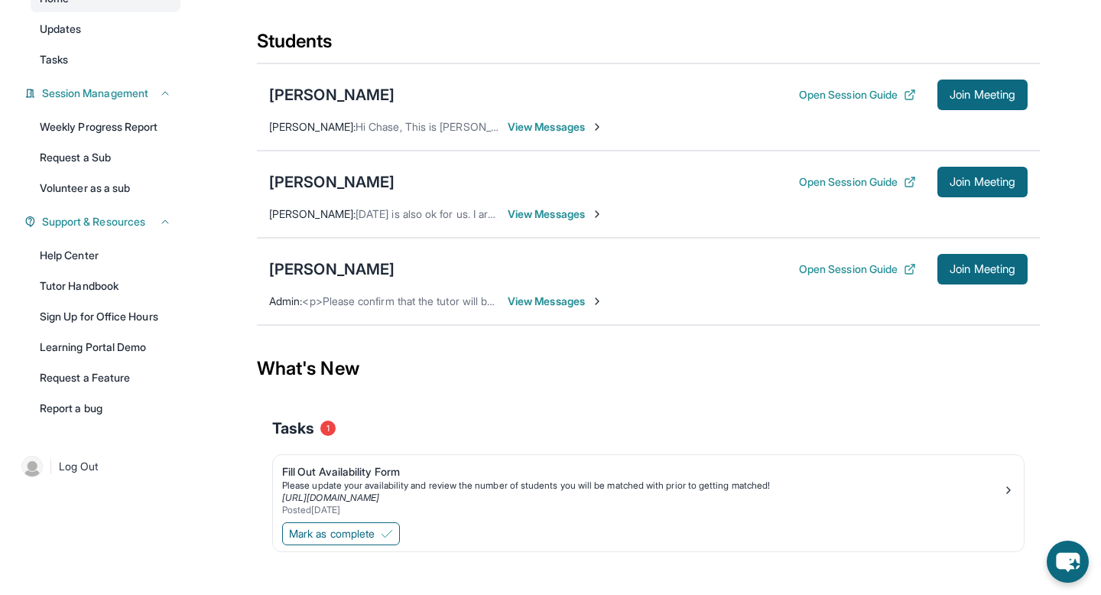
scroll to position [164, 0]
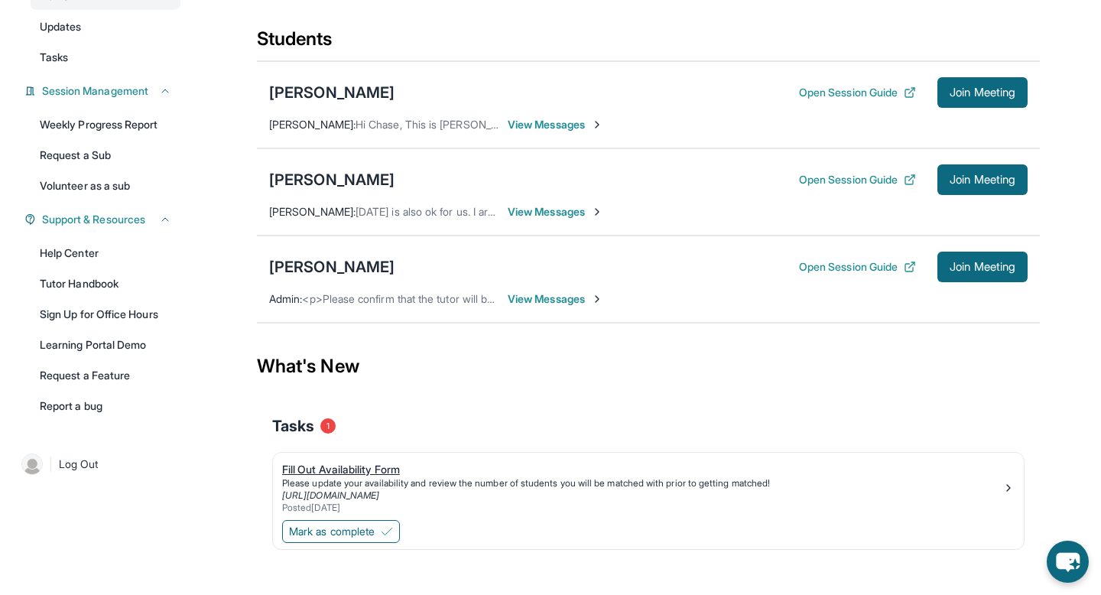
click at [1004, 470] on div "Fill Out Availability Form Please update your availability and review the numbe…" at bounding box center [648, 488] width 732 height 52
click at [221, 453] on main "Current Students 3 First Match : [DATE] Sessions 0 Last 30 days : 0 Sessions Tu…" at bounding box center [648, 271] width 905 height 674
click at [151, 341] on link "Learning Portal Demo" at bounding box center [106, 345] width 150 height 28
click at [312, 183] on div "[PERSON_NAME]" at bounding box center [331, 179] width 125 height 21
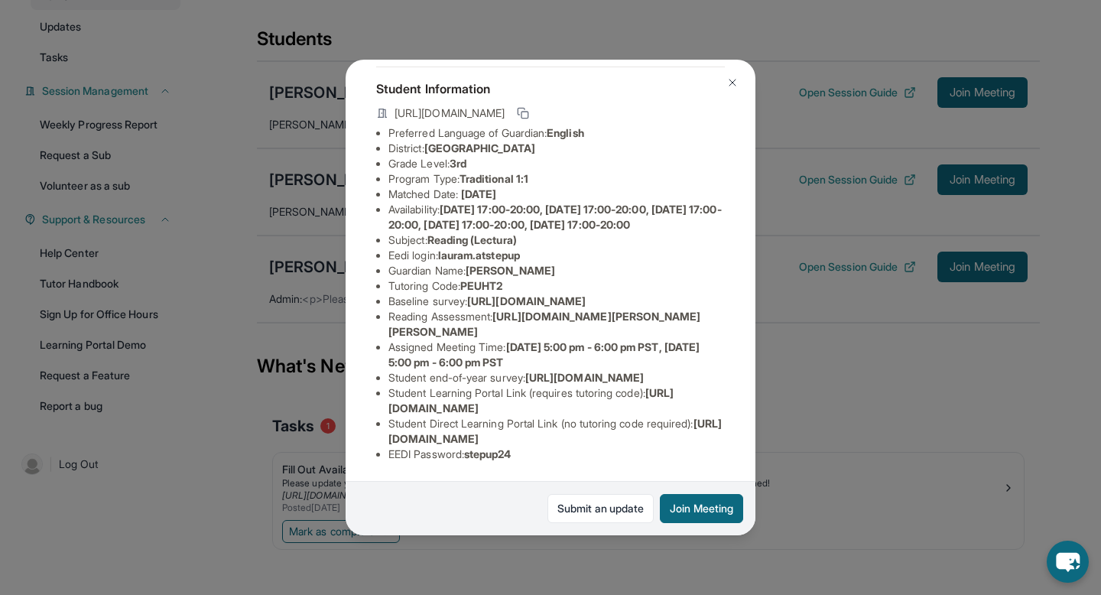
scroll to position [213, 0]
click at [806, 402] on div "[PERSON_NAME] Guardian: [PERSON_NAME] Student Information [URL][DOMAIN_NAME] Pr…" at bounding box center [550, 297] width 1101 height 595
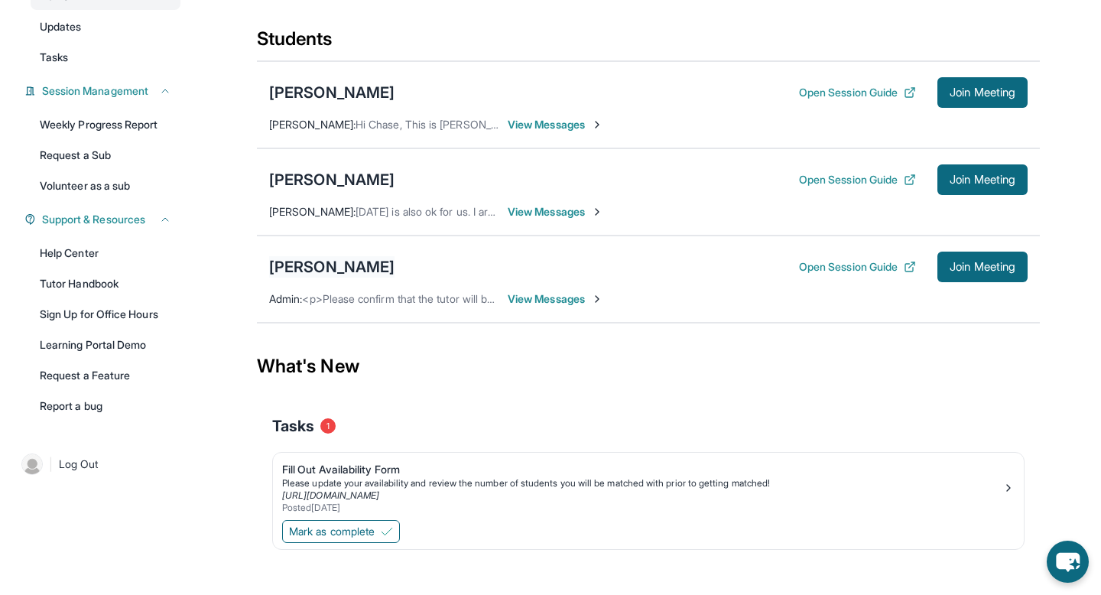
click at [344, 267] on div "[PERSON_NAME]" at bounding box center [331, 266] width 125 height 21
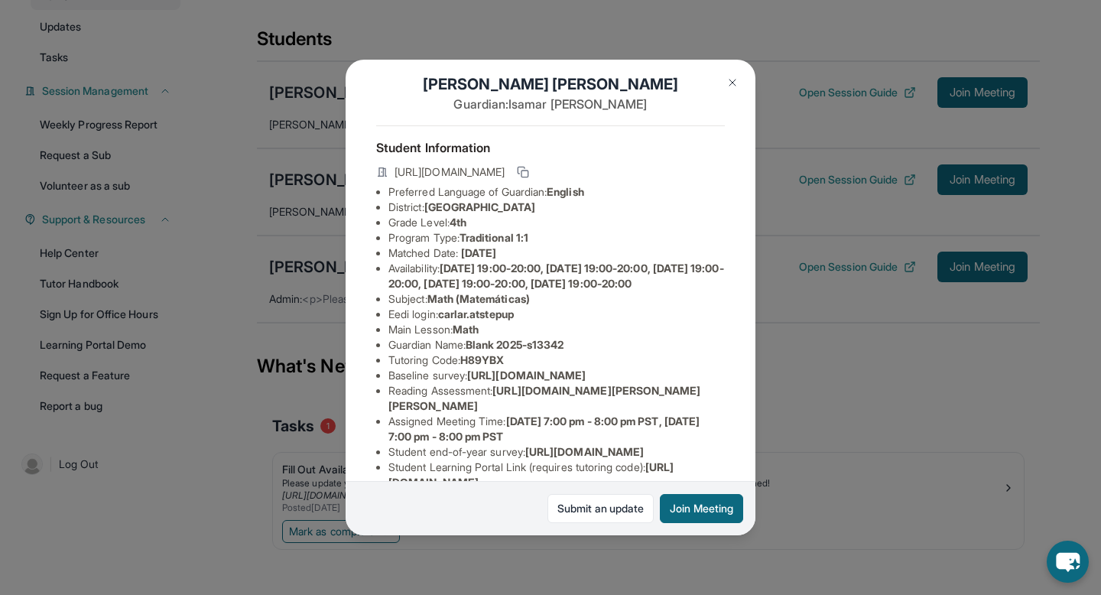
scroll to position [0, 0]
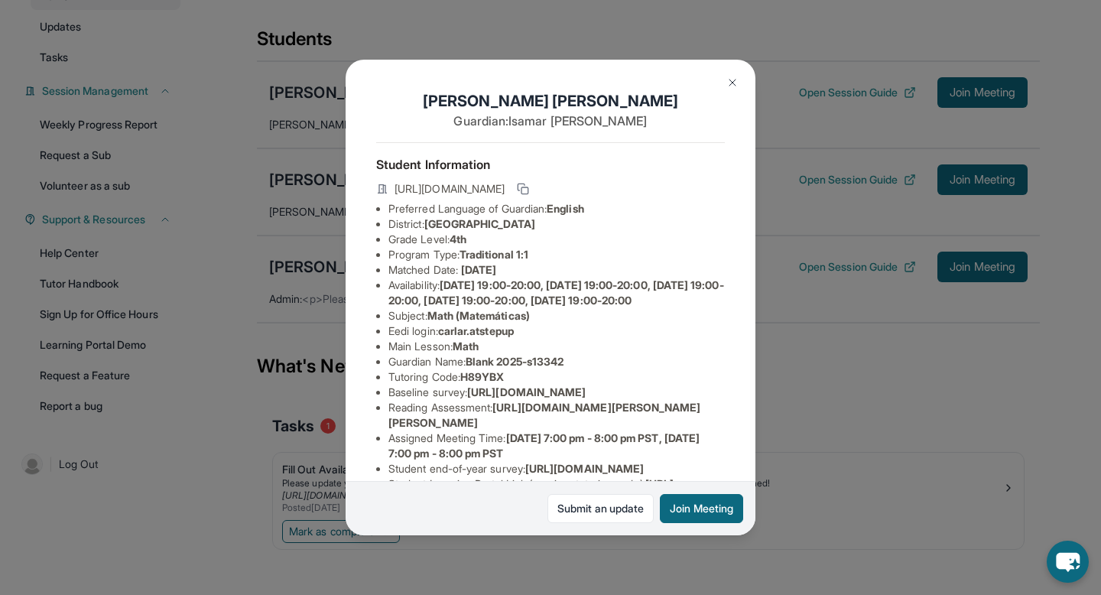
drag, startPoint x: 719, startPoint y: 86, endPoint x: 586, endPoint y: 271, distance: 227.4
click at [591, 262] on div "[PERSON_NAME] Guardian: [PERSON_NAME] Student Information [URL][DOMAIN_NAME] Pr…" at bounding box center [550, 297] width 410 height 475
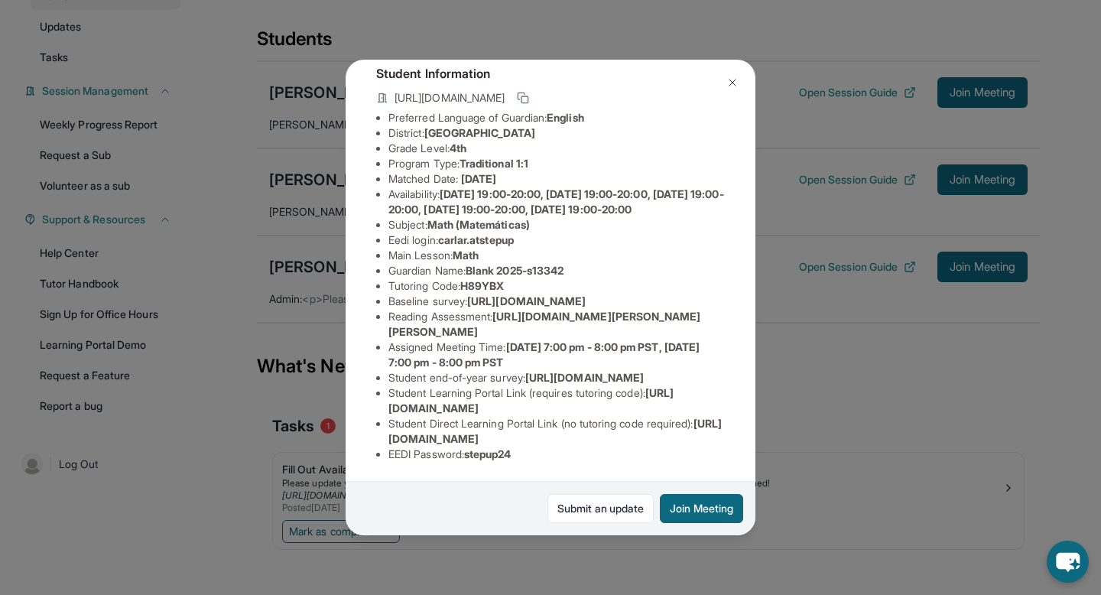
click at [728, 81] on img at bounding box center [732, 82] width 12 height 12
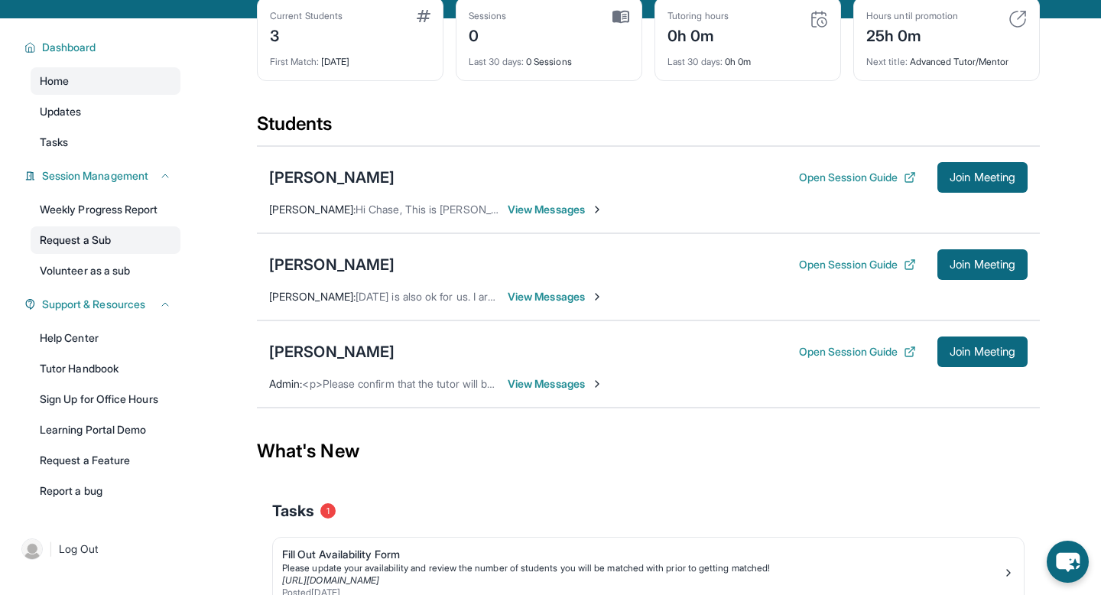
scroll to position [82, 0]
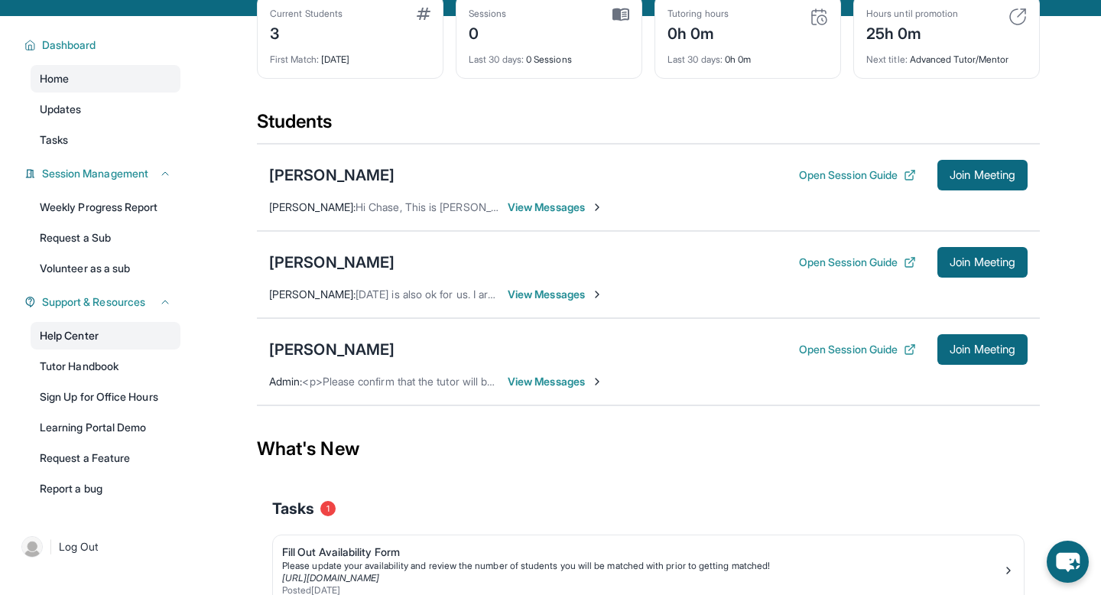
click at [122, 332] on link "Help Center" at bounding box center [106, 336] width 150 height 28
click at [355, 355] on div "[PERSON_NAME]" at bounding box center [331, 349] width 125 height 21
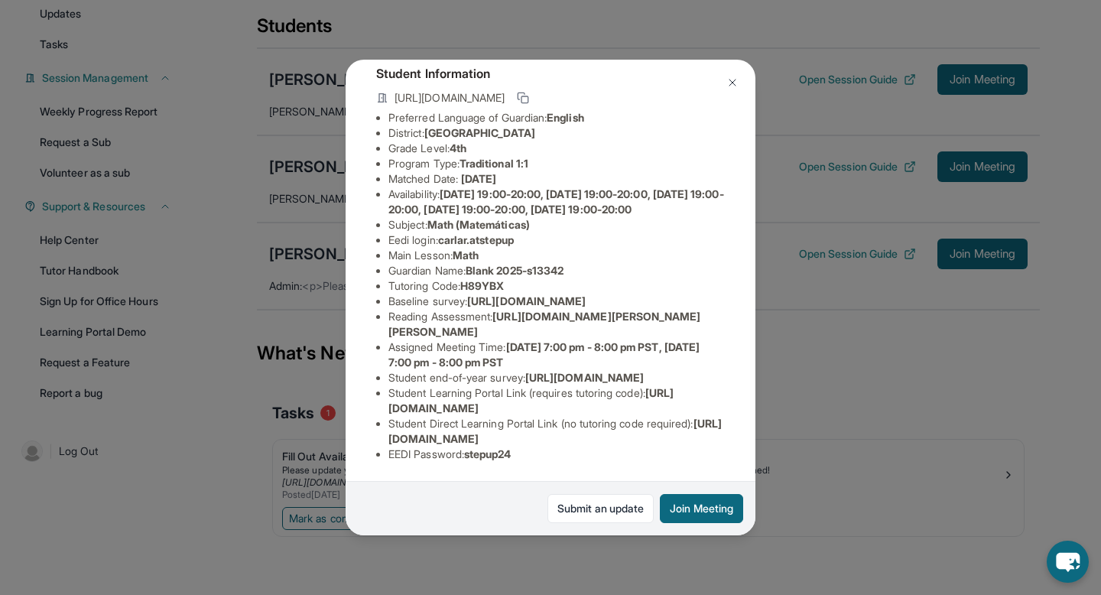
scroll to position [200, 0]
click at [740, 89] on button at bounding box center [732, 82] width 31 height 31
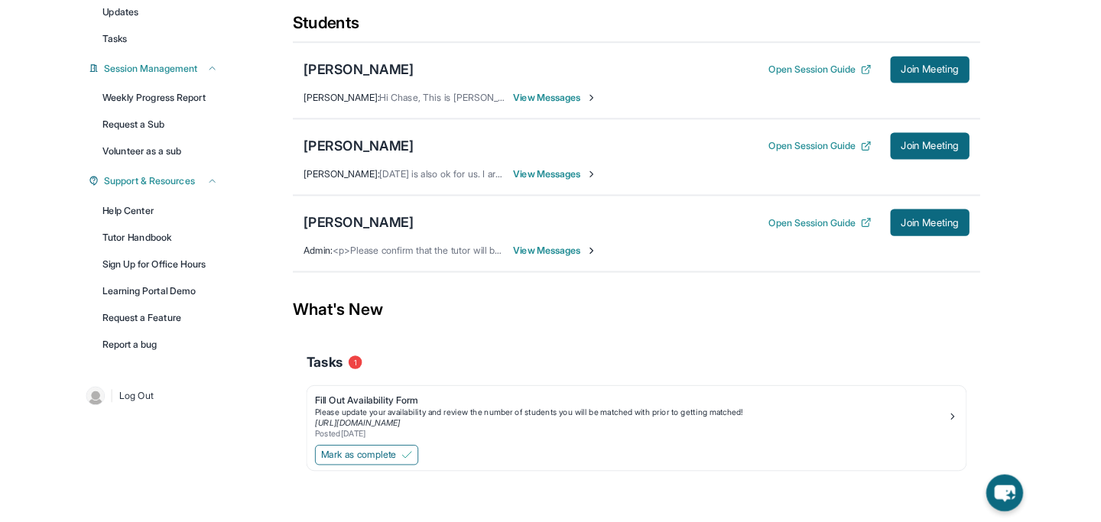
scroll to position [0, 0]
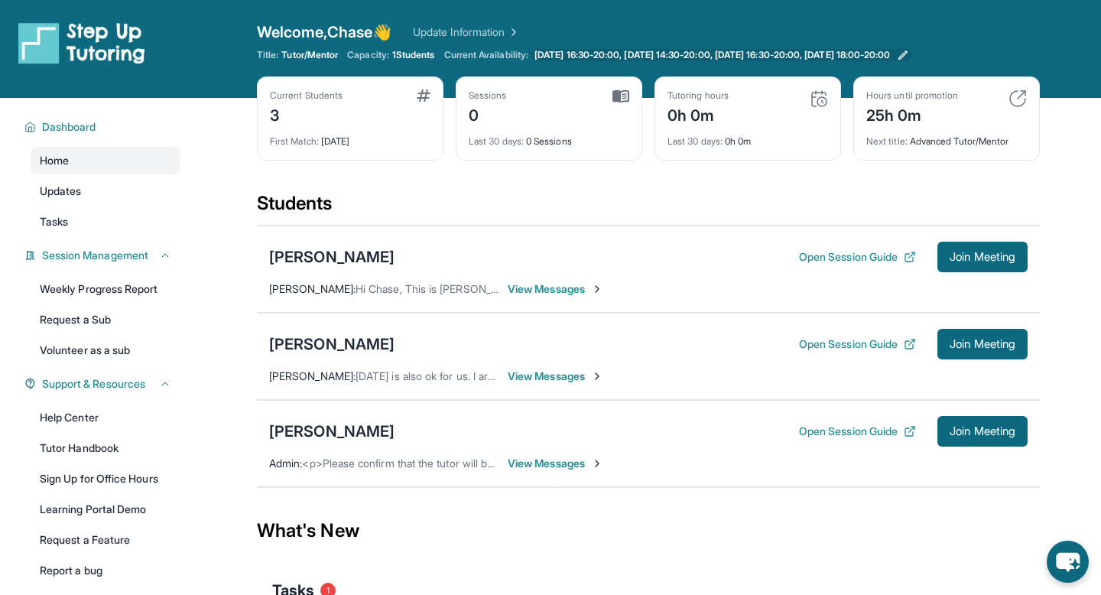
click at [614, 57] on span "[DATE] 16:30-20:00, [DATE] 14:30-20:00, [DATE] 16:30-20:00, [DATE] 18:00-20:00" at bounding box center [711, 55] width 355 height 12
